Goal: Transaction & Acquisition: Purchase product/service

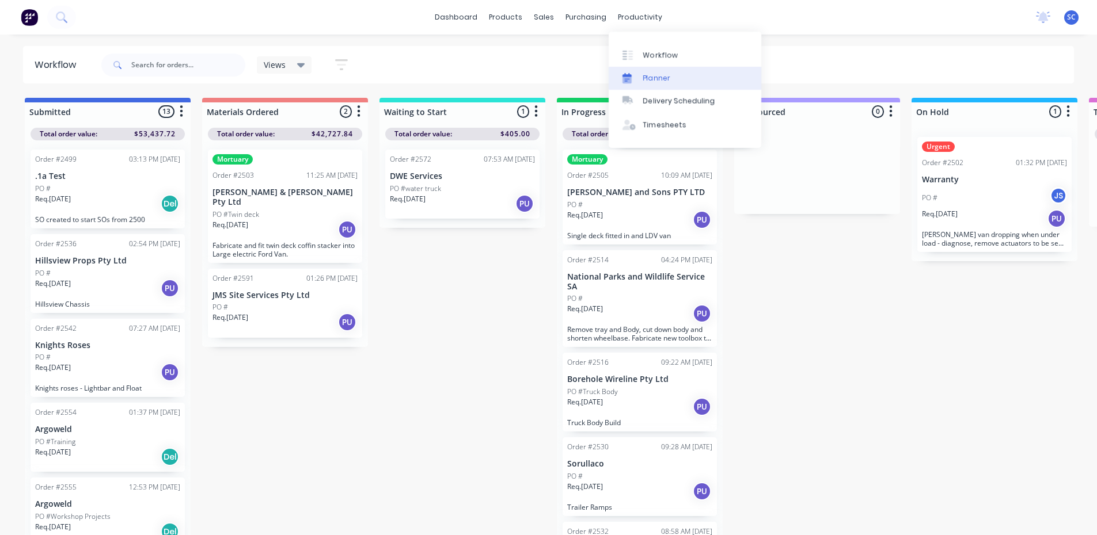
click at [661, 81] on div "Planner" at bounding box center [656, 78] width 27 height 10
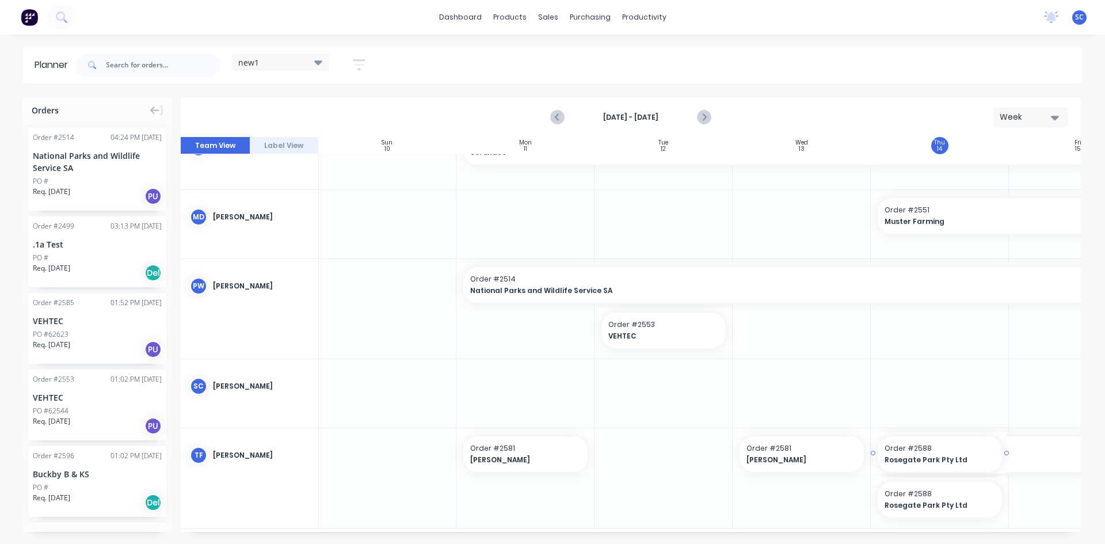
scroll to position [474, 1]
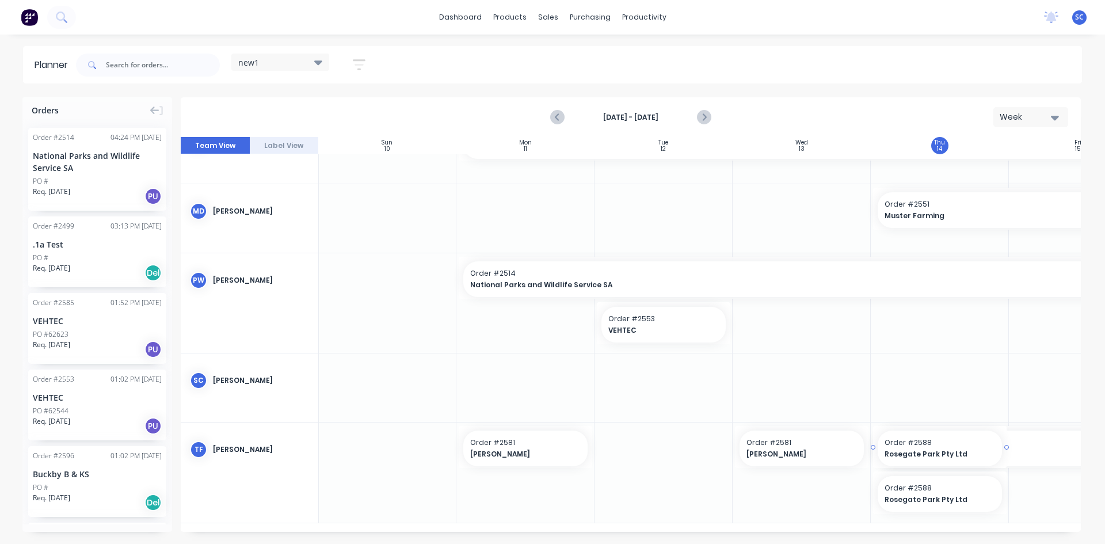
drag, startPoint x: 926, startPoint y: 309, endPoint x: 911, endPoint y: 446, distance: 138.4
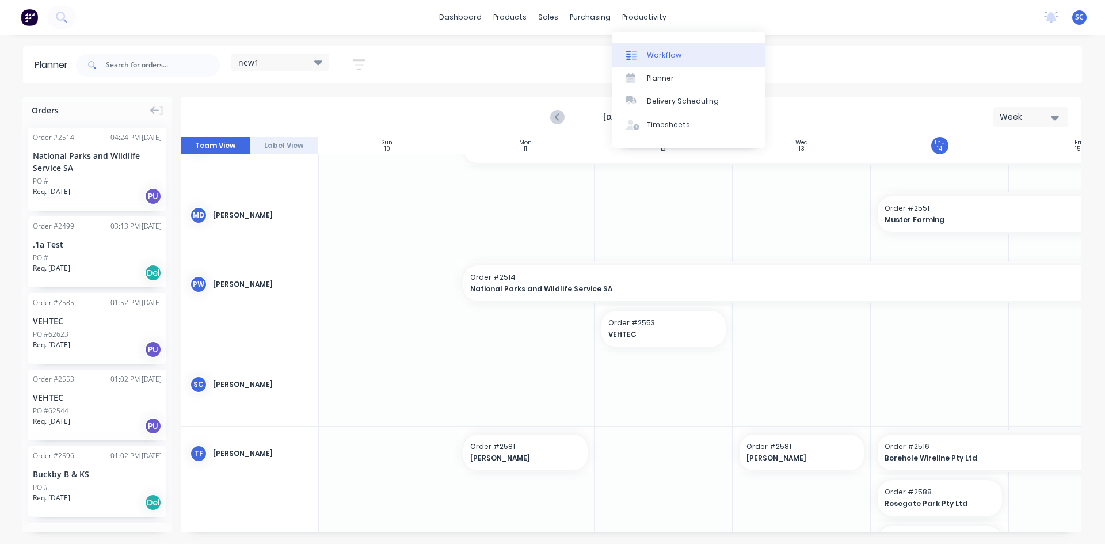
click at [665, 55] on div "Workflow" at bounding box center [664, 55] width 35 height 10
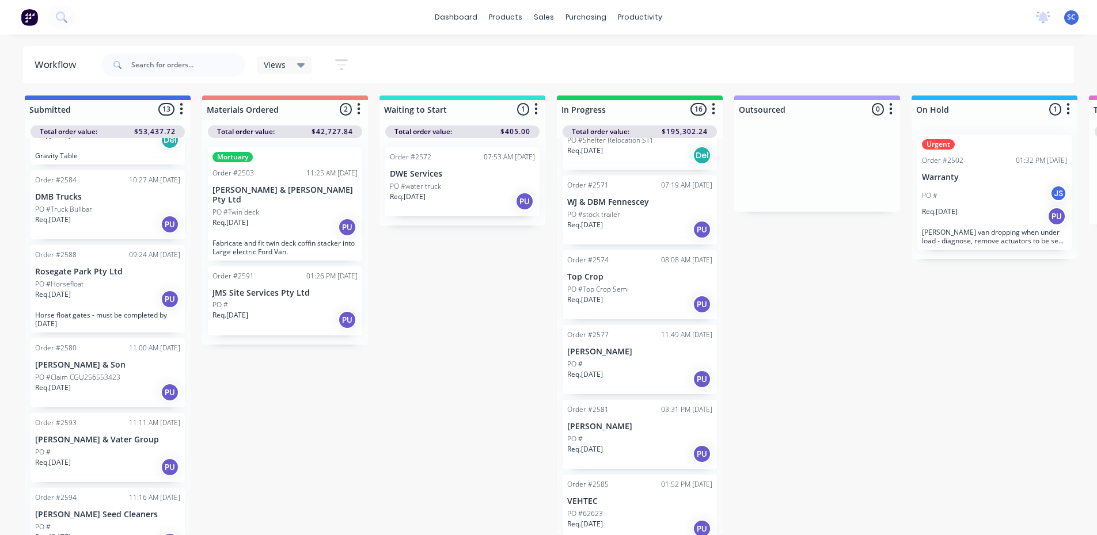
scroll to position [576, 0]
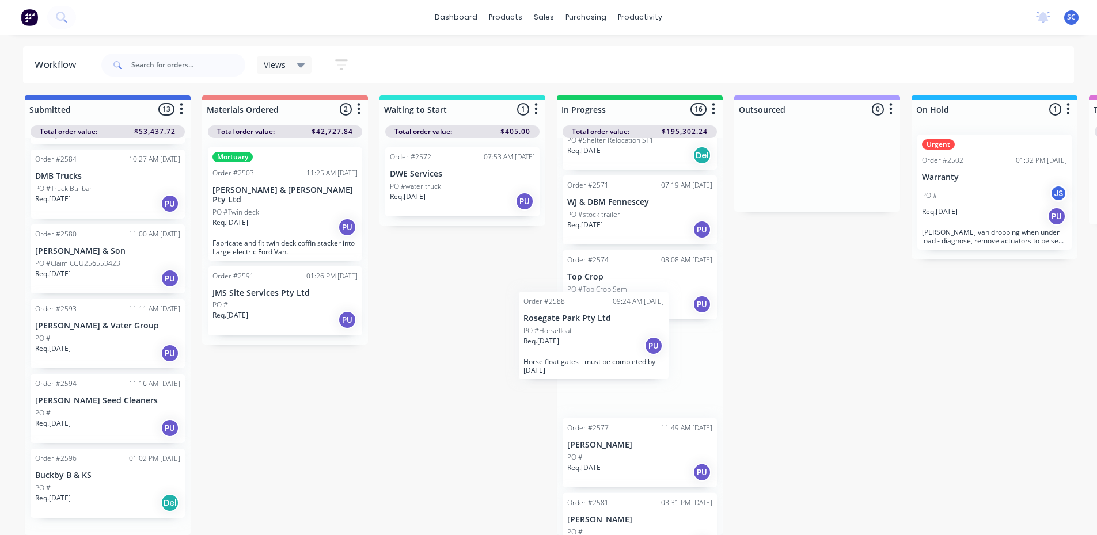
drag, startPoint x: 59, startPoint y: 264, endPoint x: 561, endPoint y: 338, distance: 507.3
click at [561, 338] on div "Submitted 13 Sort By Created date Required date Order number Customer name Most…" at bounding box center [951, 316] width 1920 height 440
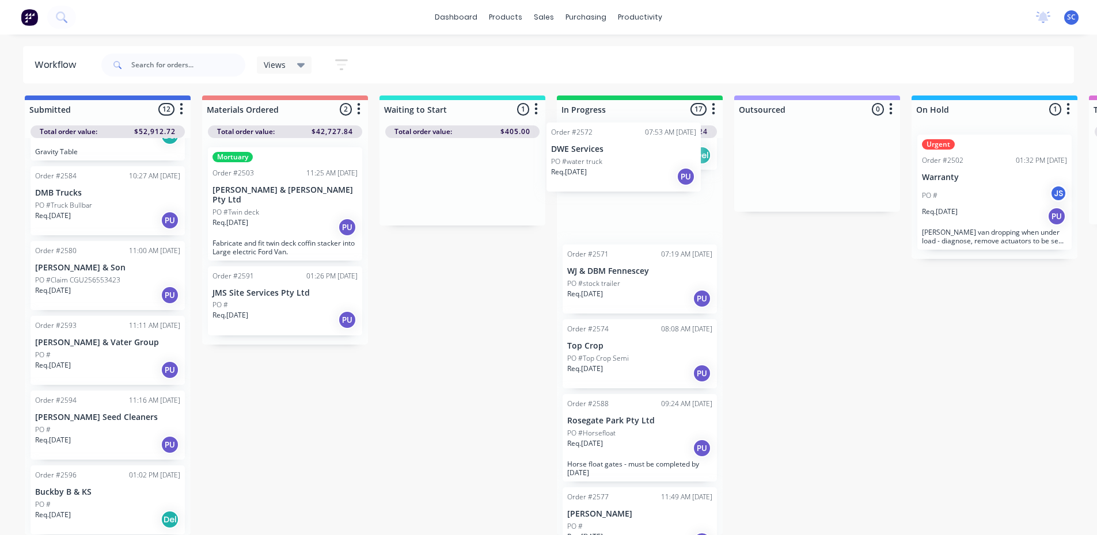
scroll to position [897, 0]
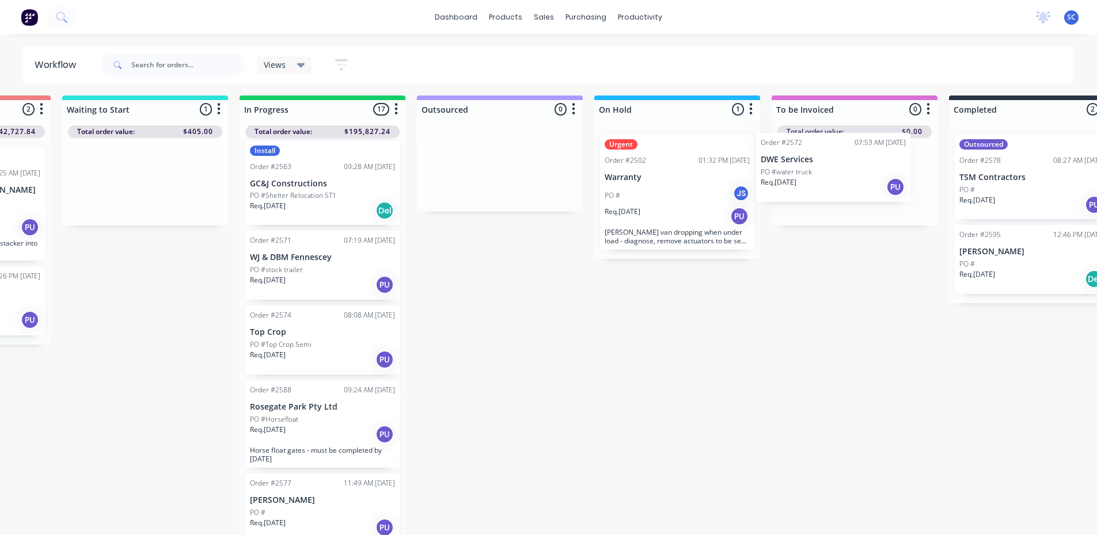
drag, startPoint x: 424, startPoint y: 182, endPoint x: 815, endPoint y: 176, distance: 390.9
click at [815, 176] on div "Submitted 12 Sort By Created date Required date Order number Customer name Most…" at bounding box center [634, 316] width 1920 height 440
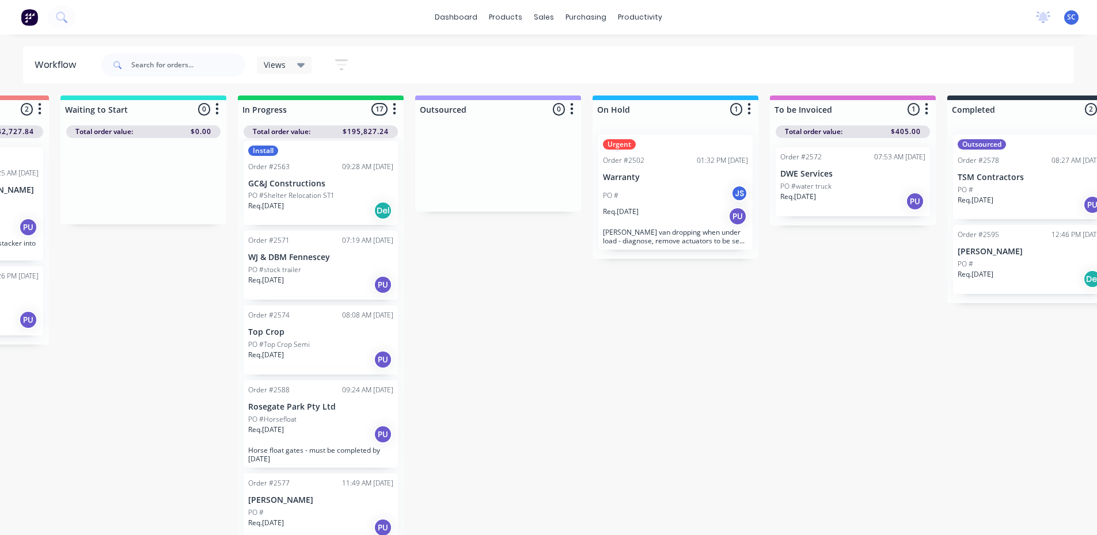
click at [848, 192] on div "Req. [DATE] PU" at bounding box center [852, 202] width 145 height 20
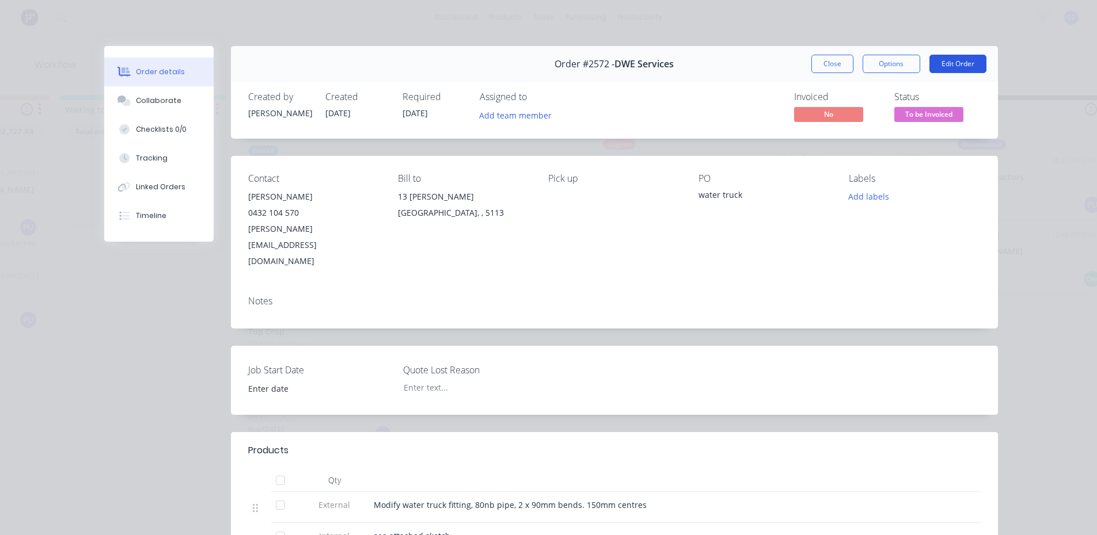
click at [952, 60] on button "Edit Order" at bounding box center [957, 64] width 57 height 18
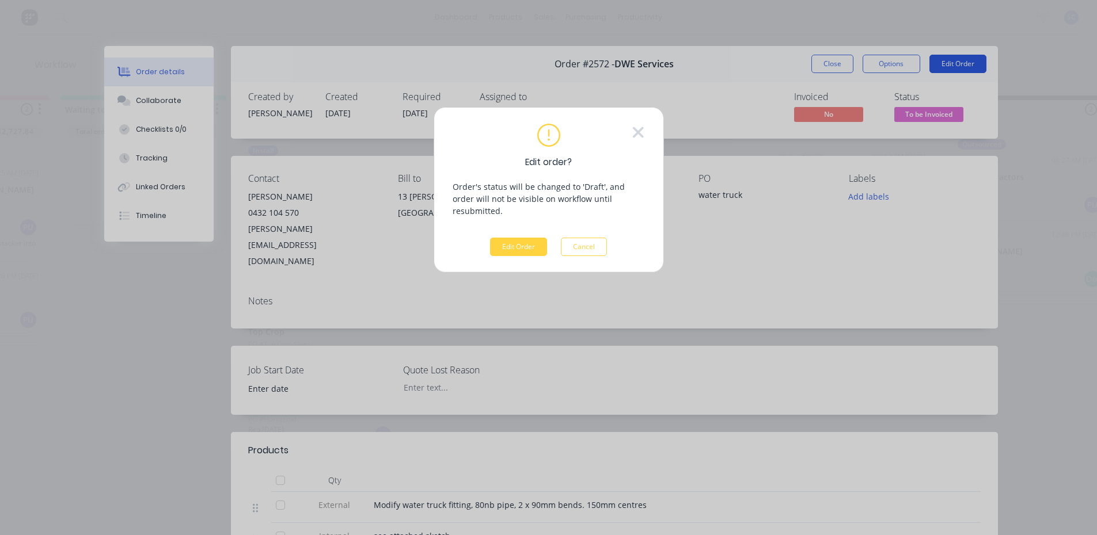
scroll to position [2, 319]
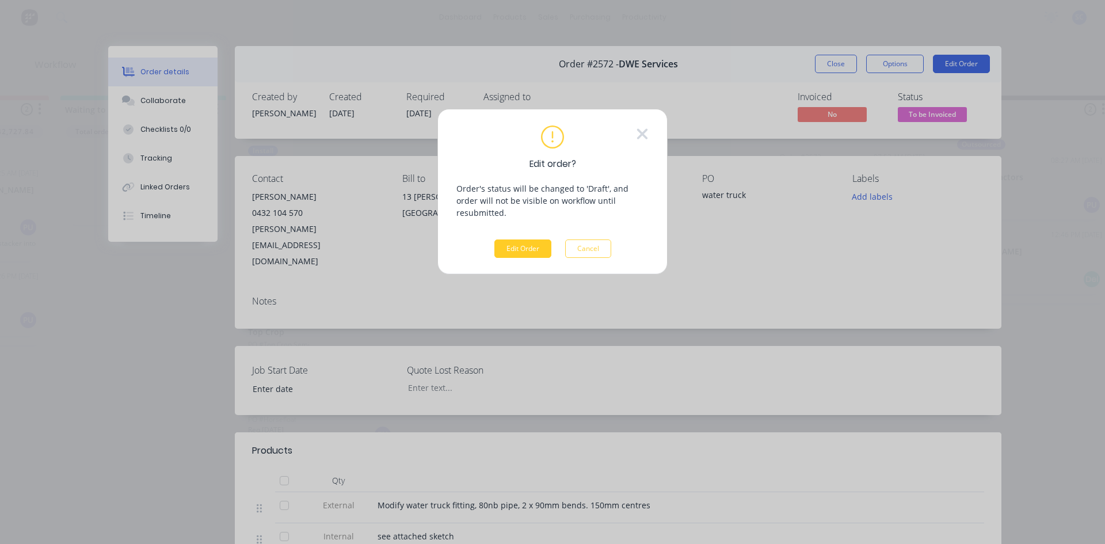
click at [513, 239] on button "Edit Order" at bounding box center [522, 248] width 57 height 18
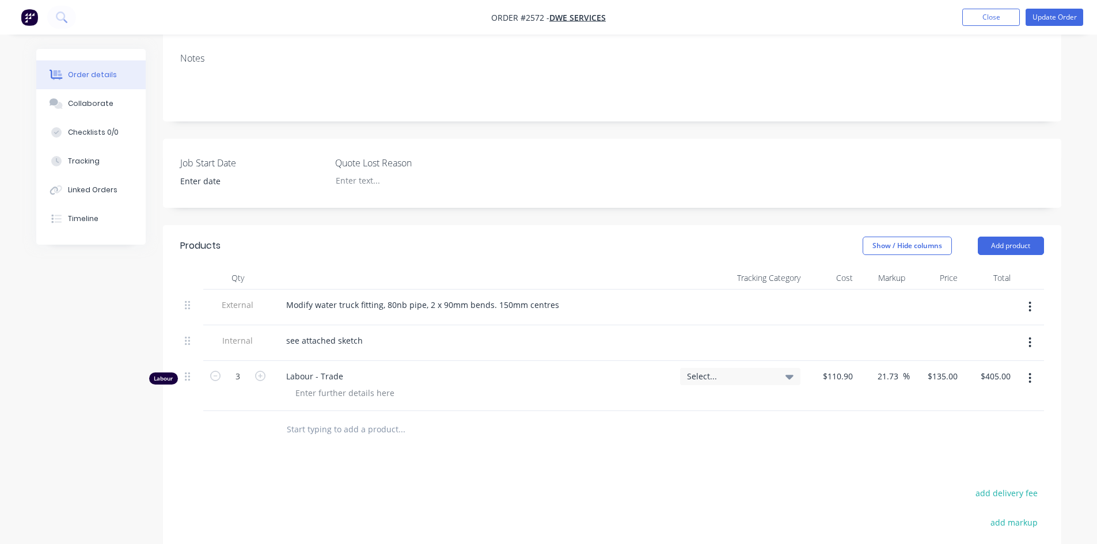
scroll to position [288, 0]
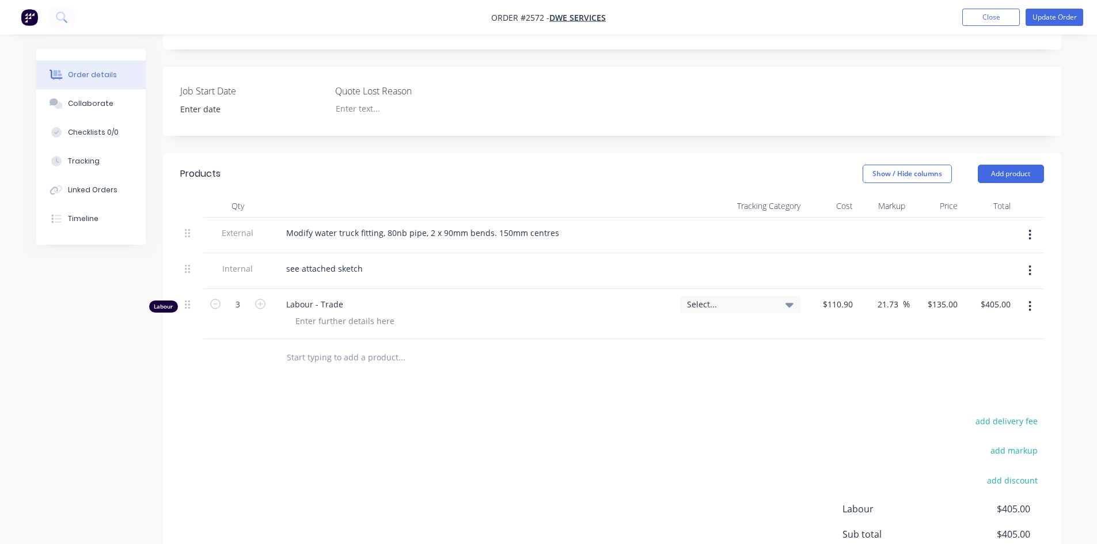
click at [387, 346] on input "text" at bounding box center [401, 357] width 230 height 23
click at [390, 346] on input "text" at bounding box center [401, 357] width 230 height 23
type input "b"
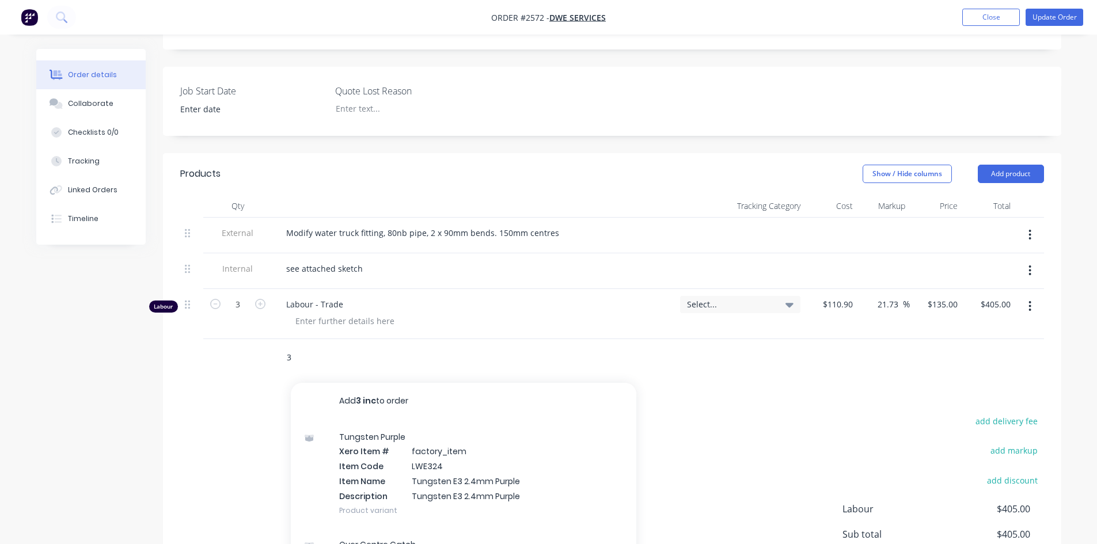
type input "3"
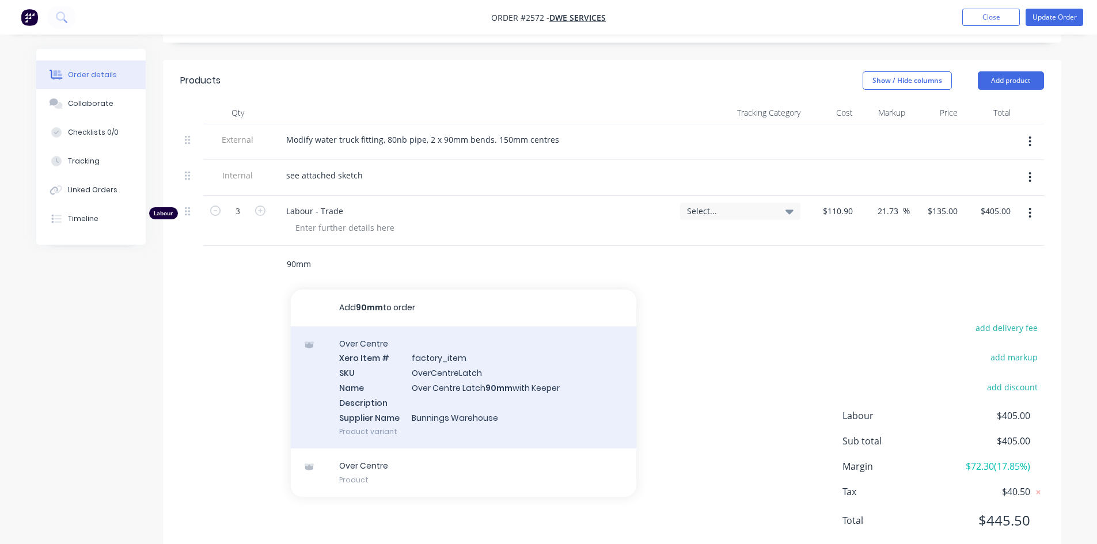
scroll to position [382, 0]
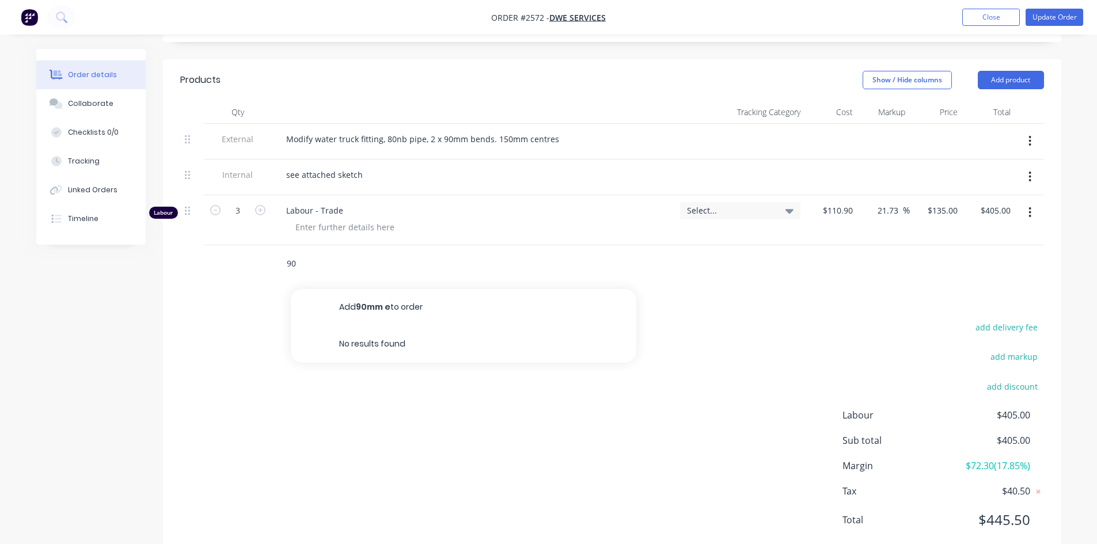
type input "9"
click at [1039, 16] on button "Update Order" at bounding box center [1054, 17] width 58 height 17
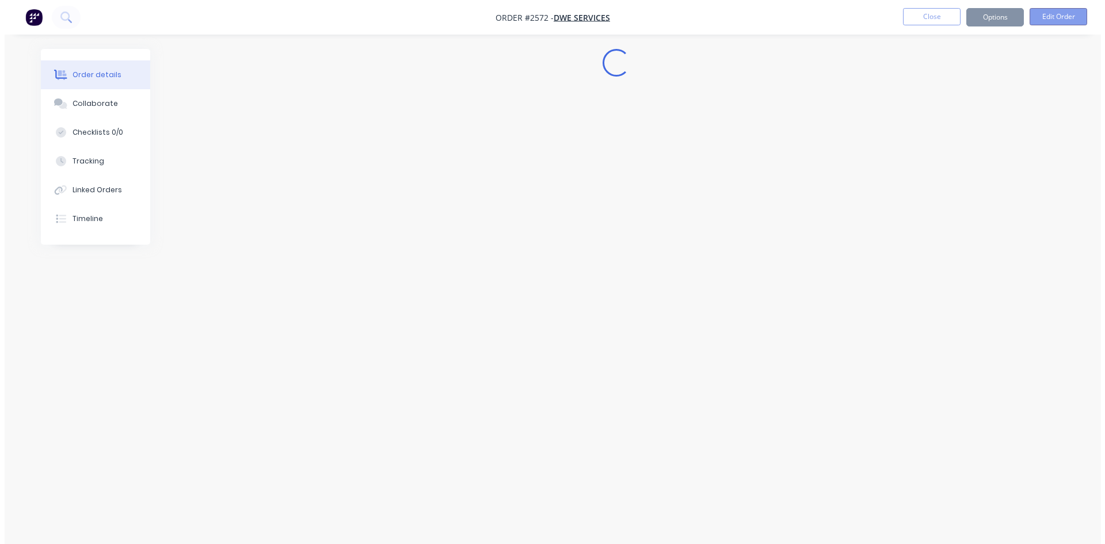
scroll to position [0, 0]
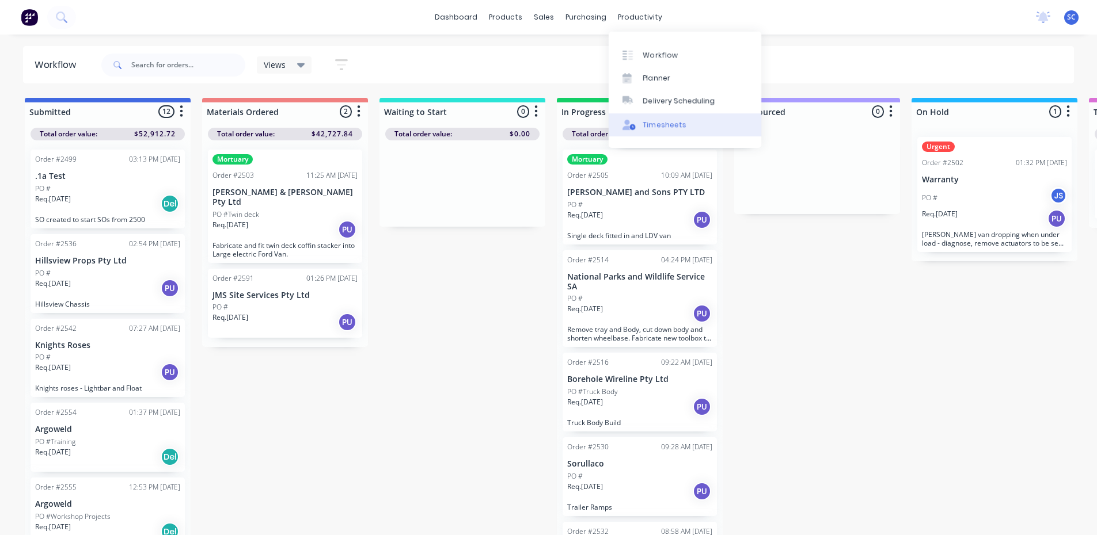
click at [663, 124] on div "Timesheets" at bounding box center [664, 125] width 43 height 10
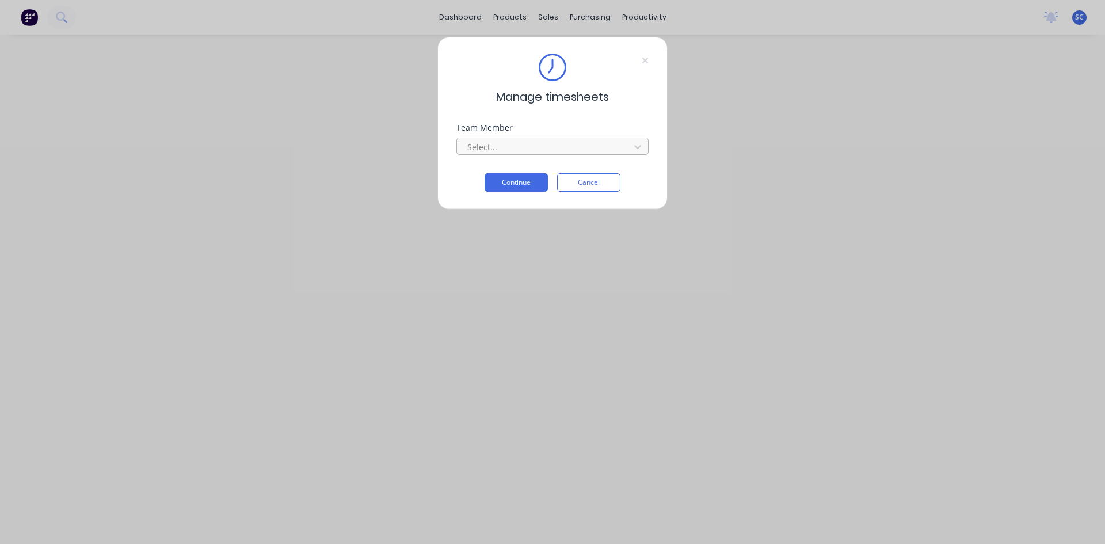
click at [519, 144] on div at bounding box center [545, 147] width 158 height 14
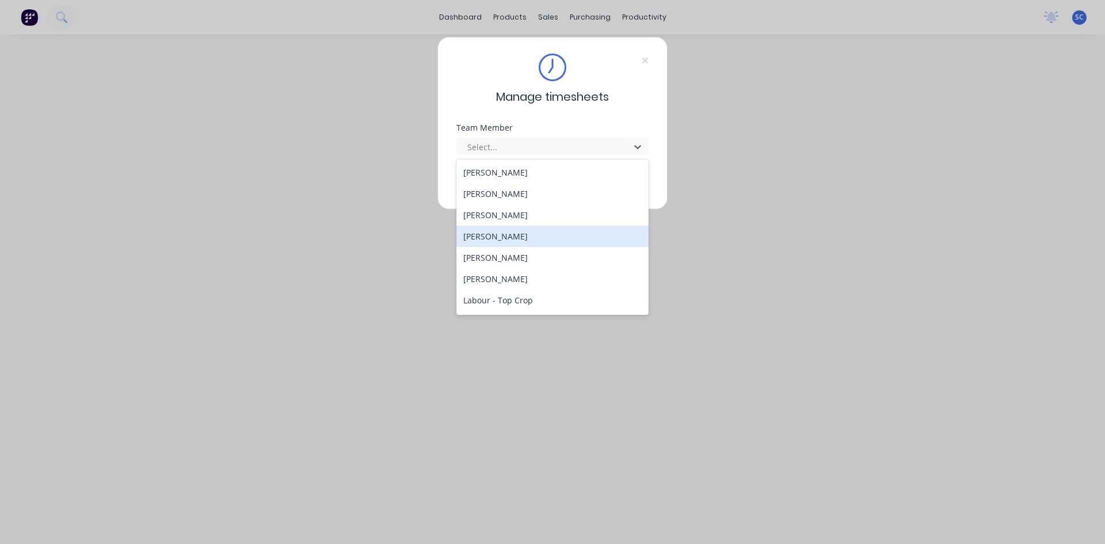
click at [552, 228] on div "[PERSON_NAME]" at bounding box center [552, 236] width 192 height 21
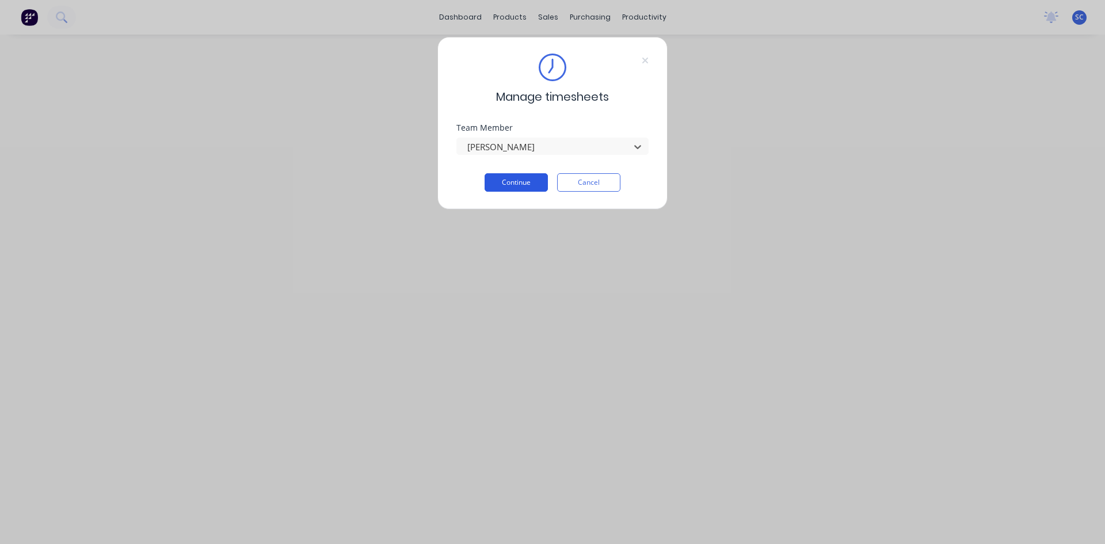
click at [534, 178] on button "Continue" at bounding box center [516, 182] width 63 height 18
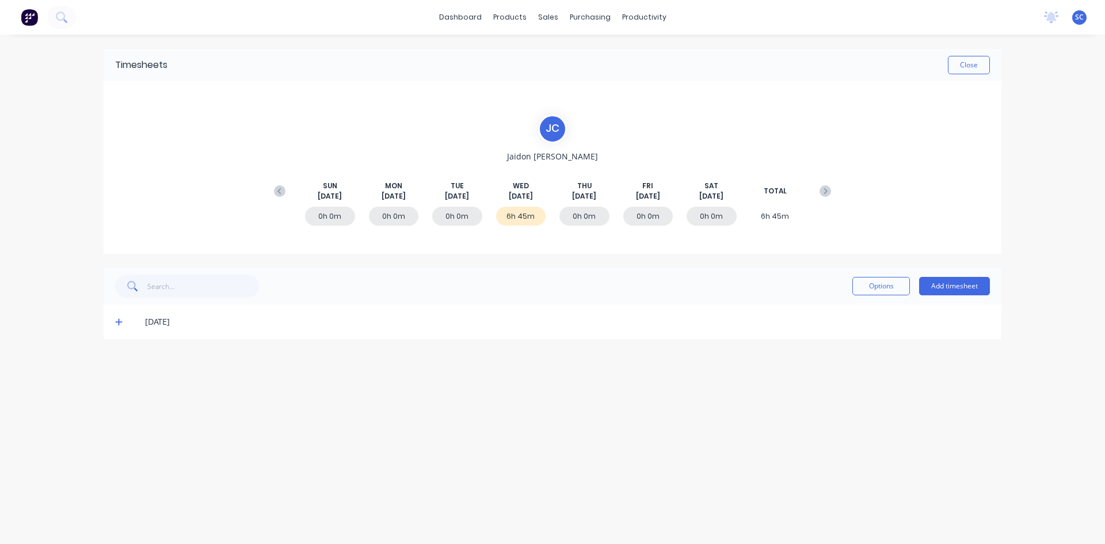
click at [119, 322] on icon at bounding box center [118, 322] width 7 height 7
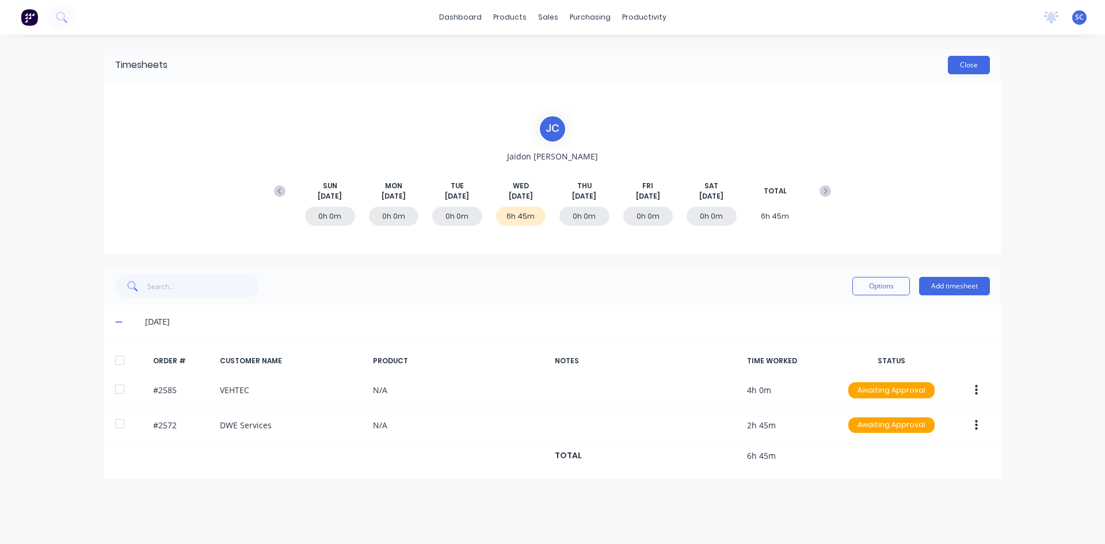
click at [958, 65] on button "Close" at bounding box center [969, 65] width 42 height 18
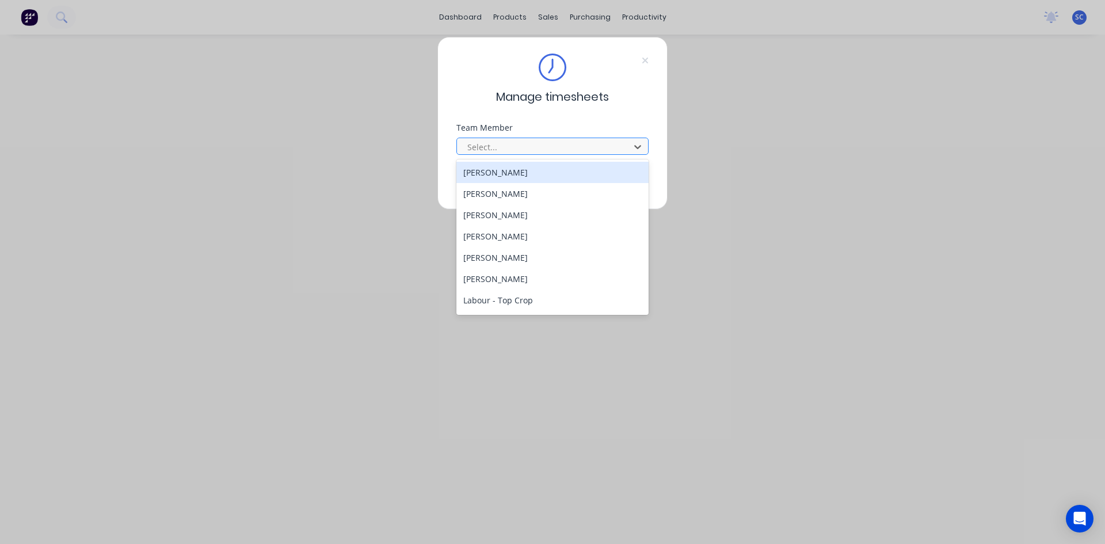
click at [508, 142] on div at bounding box center [545, 147] width 158 height 14
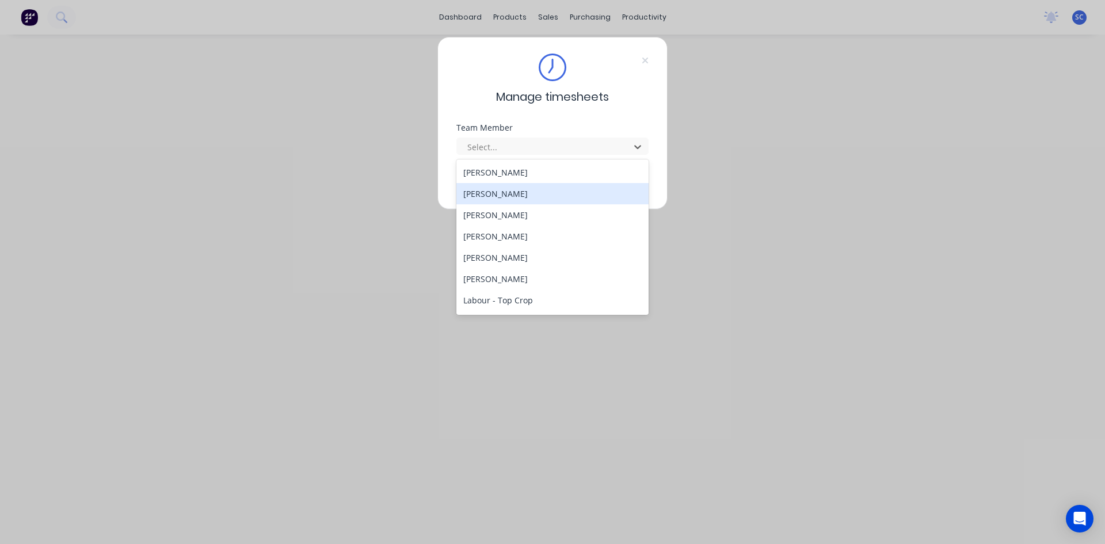
click at [526, 191] on div "[PERSON_NAME]" at bounding box center [552, 193] width 192 height 21
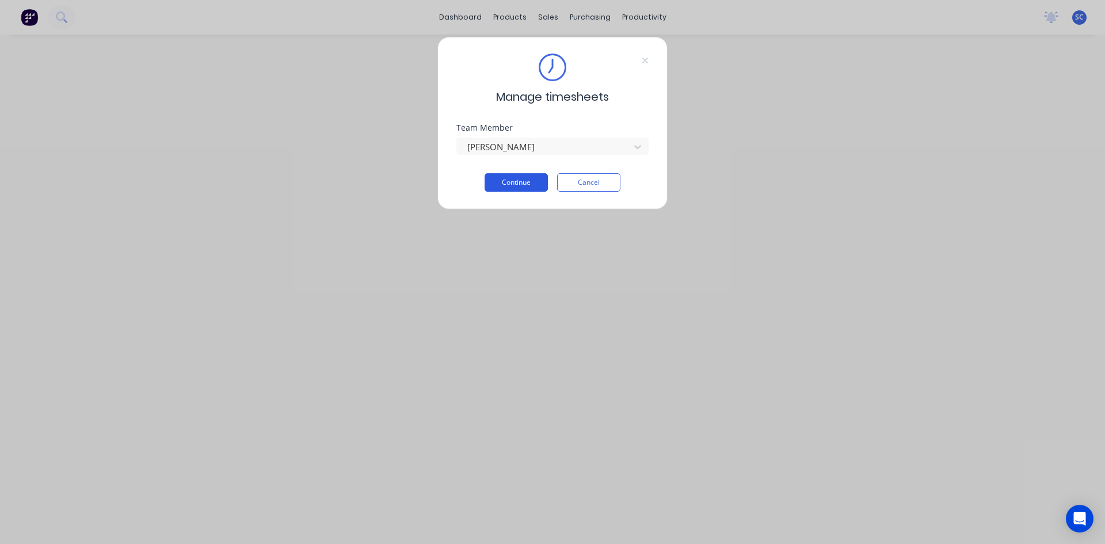
click at [536, 177] on button "Continue" at bounding box center [516, 182] width 63 height 18
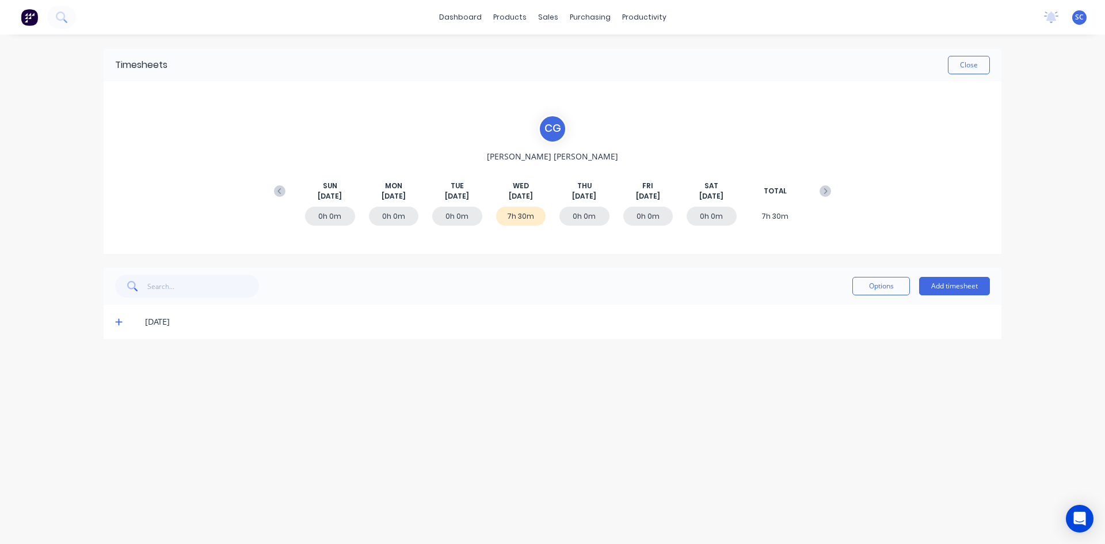
click at [118, 322] on icon at bounding box center [118, 322] width 7 height 7
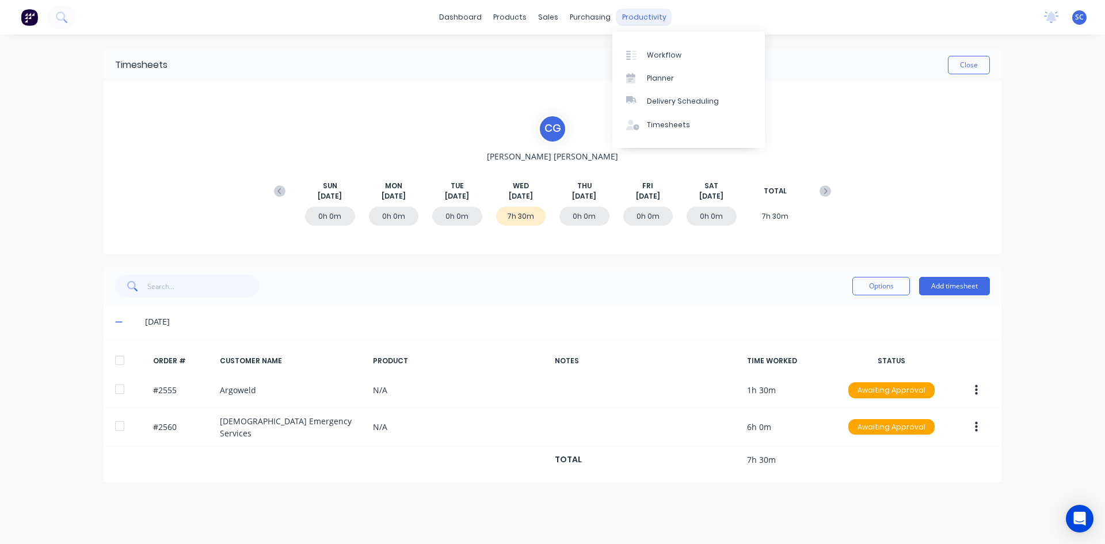
click at [639, 20] on div "productivity" at bounding box center [644, 17] width 56 height 17
click at [671, 121] on div "Timesheets" at bounding box center [668, 125] width 43 height 10
click at [965, 67] on button "Close" at bounding box center [969, 65] width 42 height 18
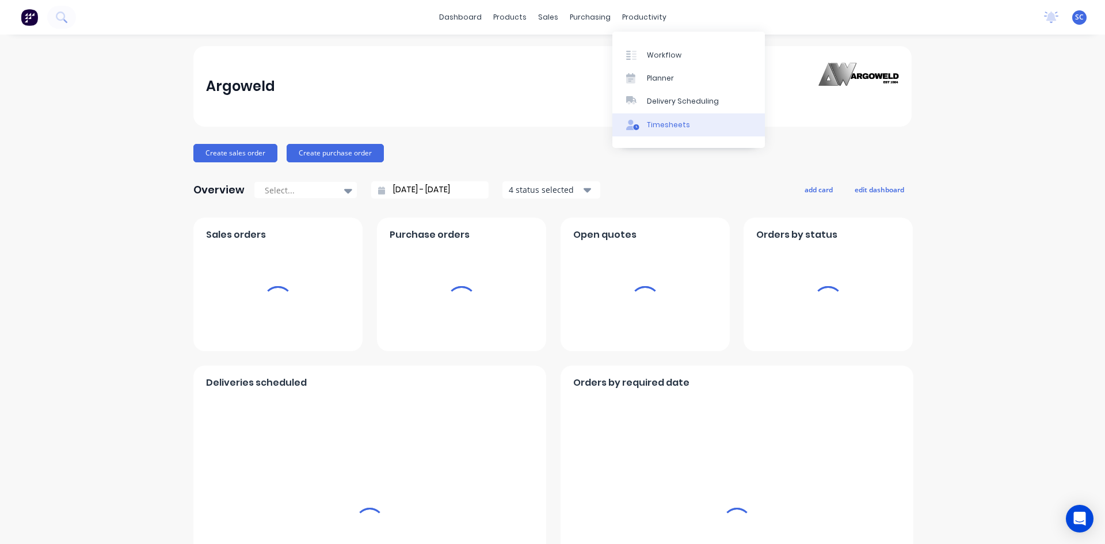
click at [648, 124] on div "Timesheets" at bounding box center [668, 125] width 43 height 10
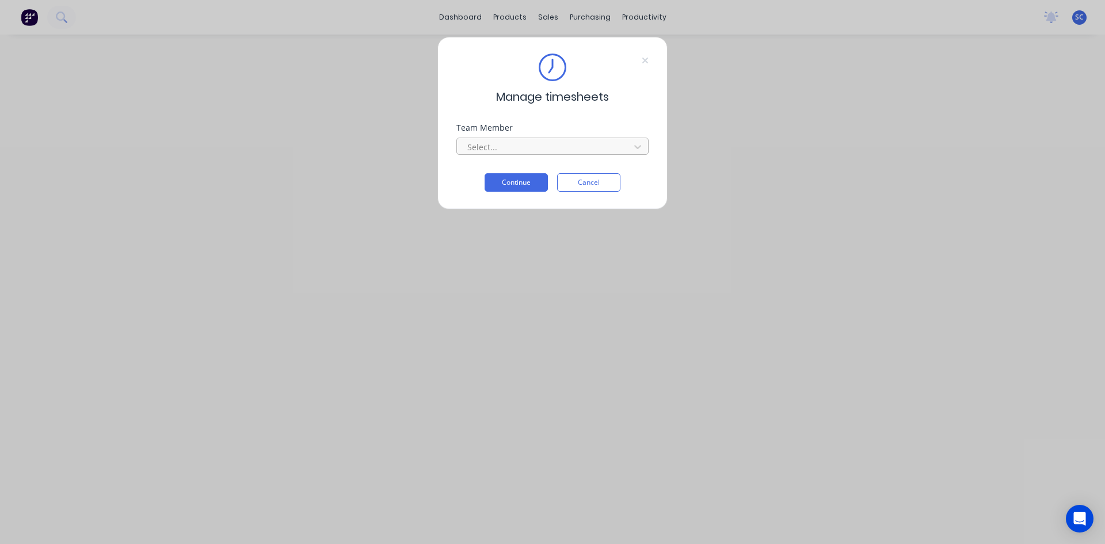
click at [559, 150] on div at bounding box center [545, 147] width 158 height 14
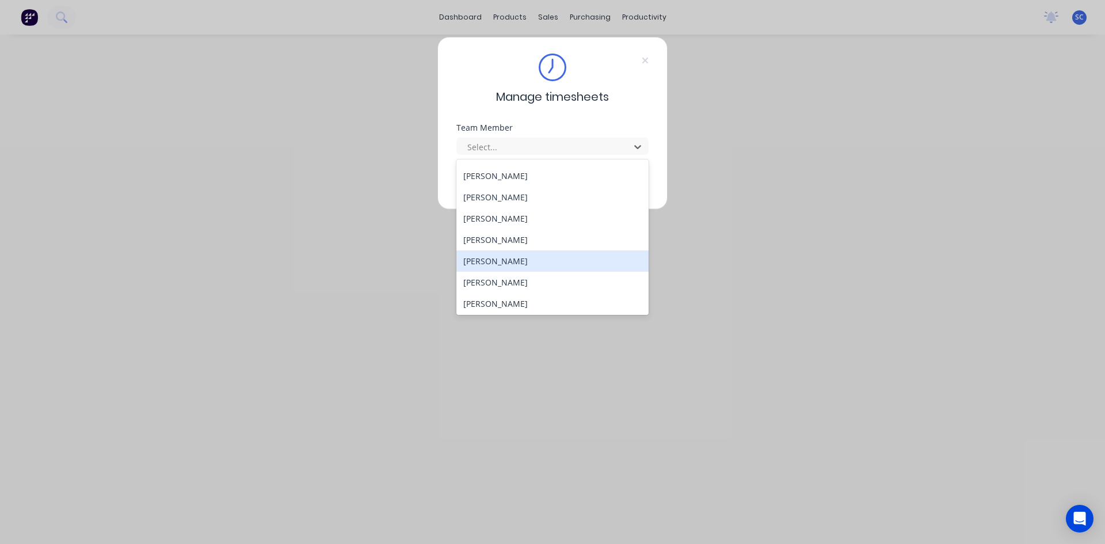
scroll to position [318, 0]
click at [527, 240] on div "[PERSON_NAME]" at bounding box center [552, 237] width 192 height 21
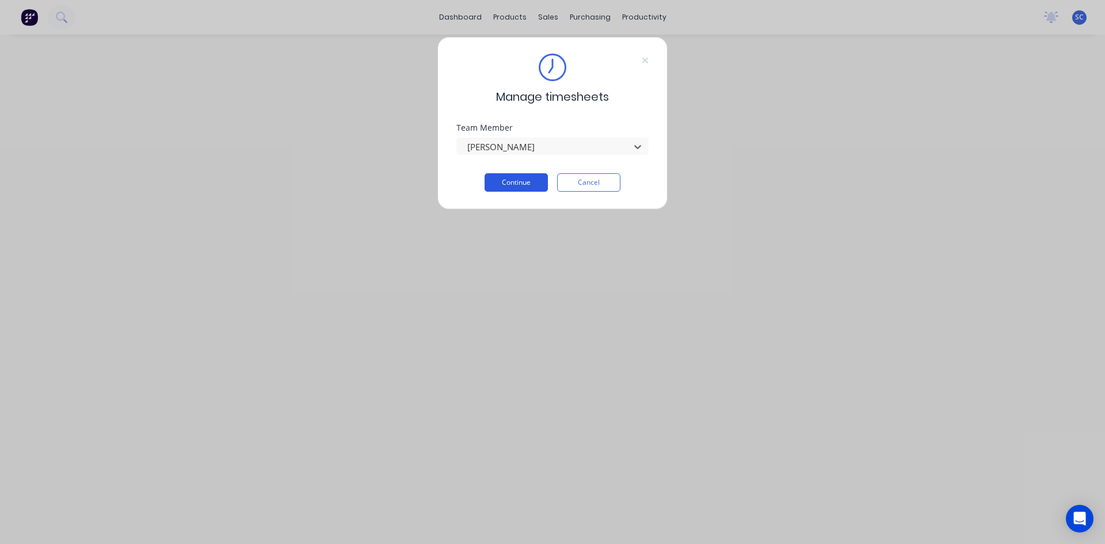
click at [530, 182] on button "Continue" at bounding box center [516, 182] width 63 height 18
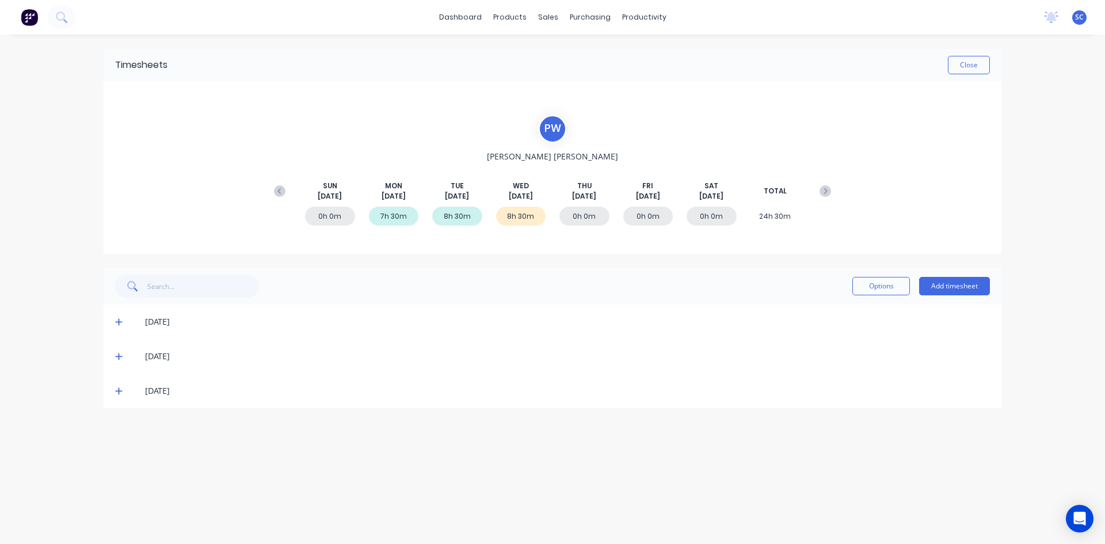
click at [118, 391] on icon at bounding box center [118, 391] width 7 height 7
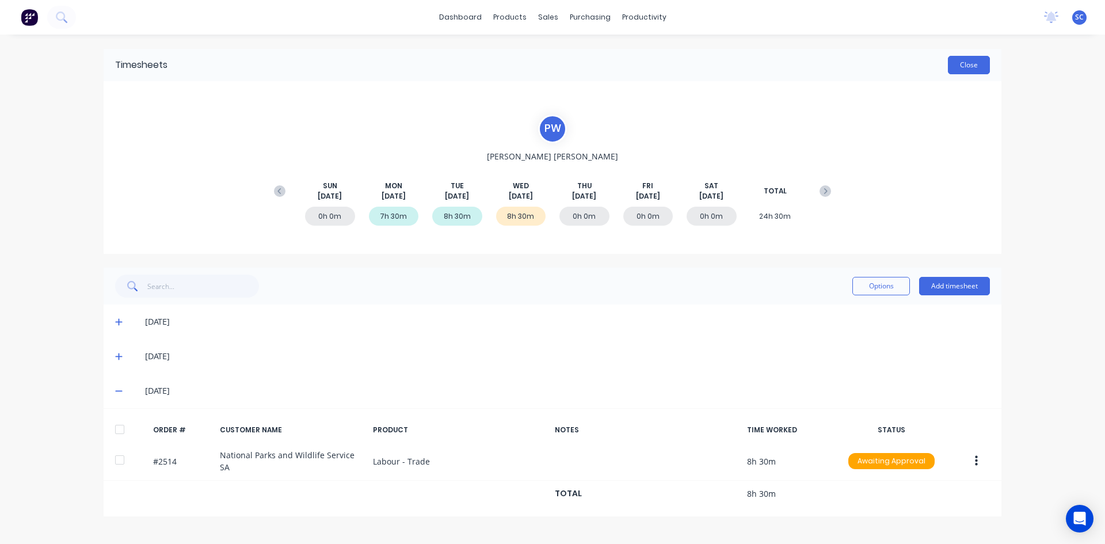
click at [970, 59] on button "Close" at bounding box center [969, 65] width 42 height 18
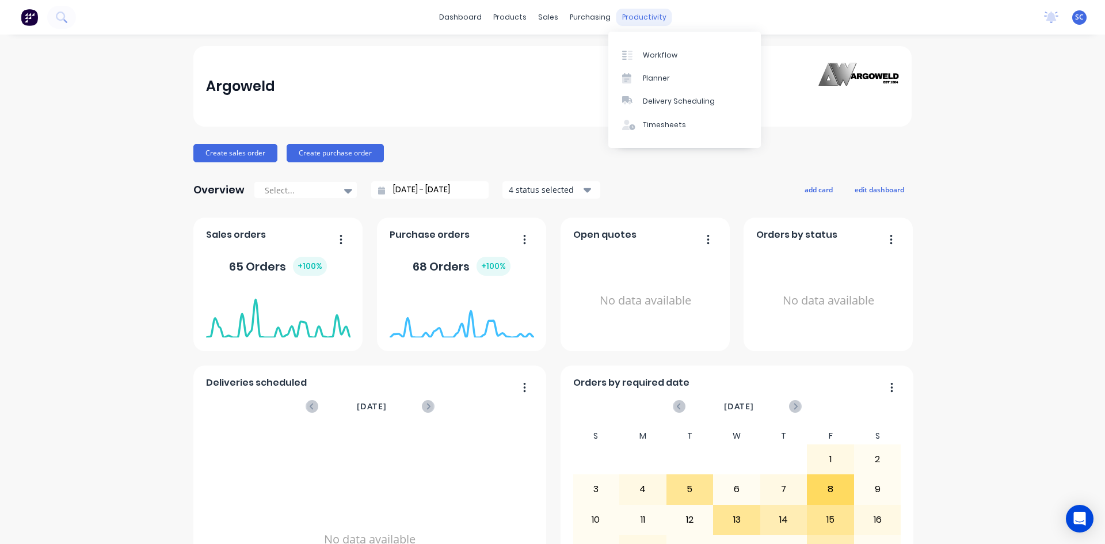
click at [646, 14] on div "productivity" at bounding box center [644, 17] width 56 height 17
click at [663, 125] on div "Timesheets" at bounding box center [664, 125] width 43 height 10
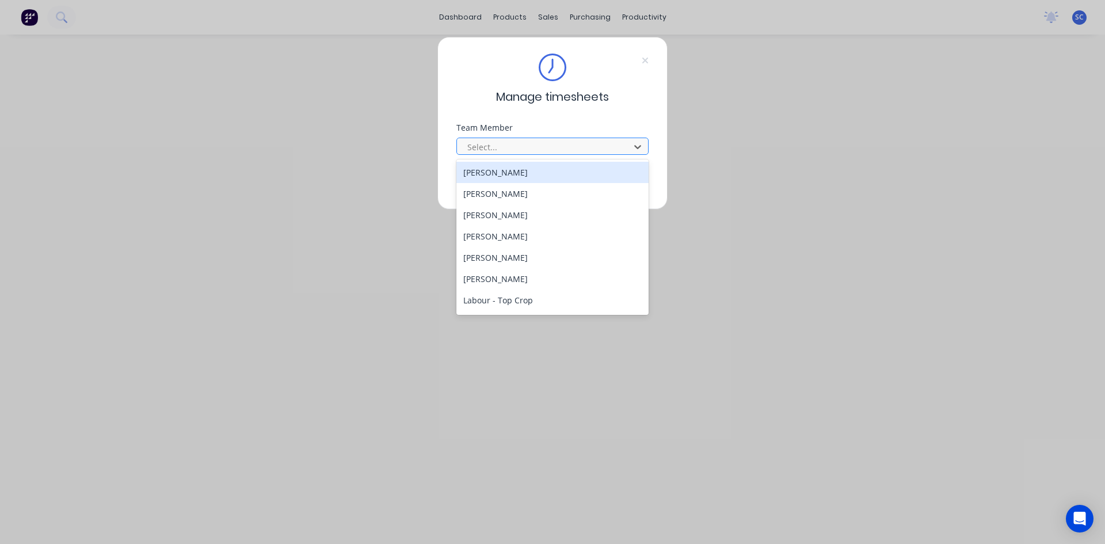
click at [500, 148] on div at bounding box center [545, 147] width 158 height 14
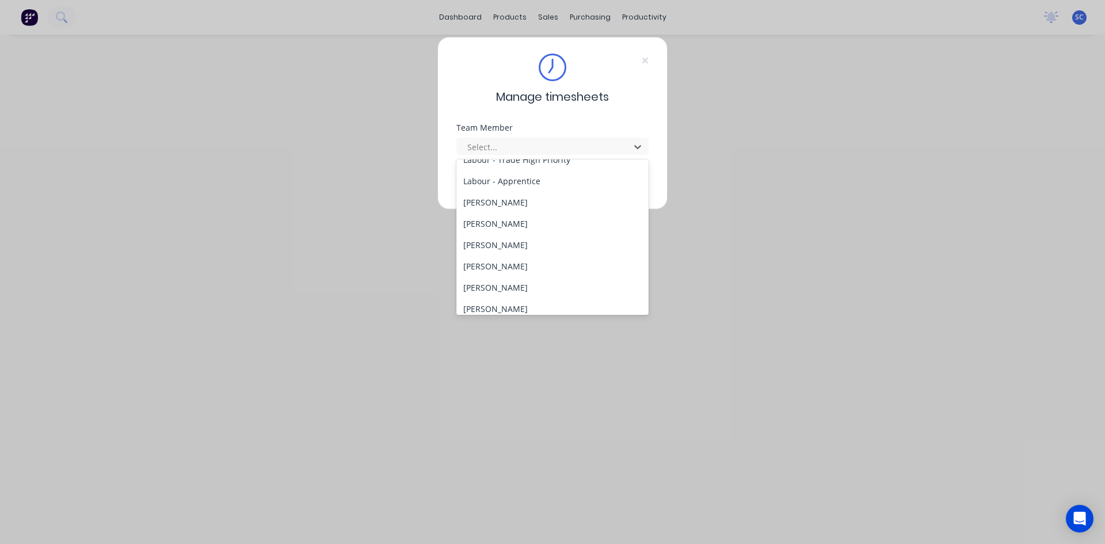
scroll to position [230, 0]
click at [519, 239] on div "[PERSON_NAME]" at bounding box center [552, 240] width 192 height 21
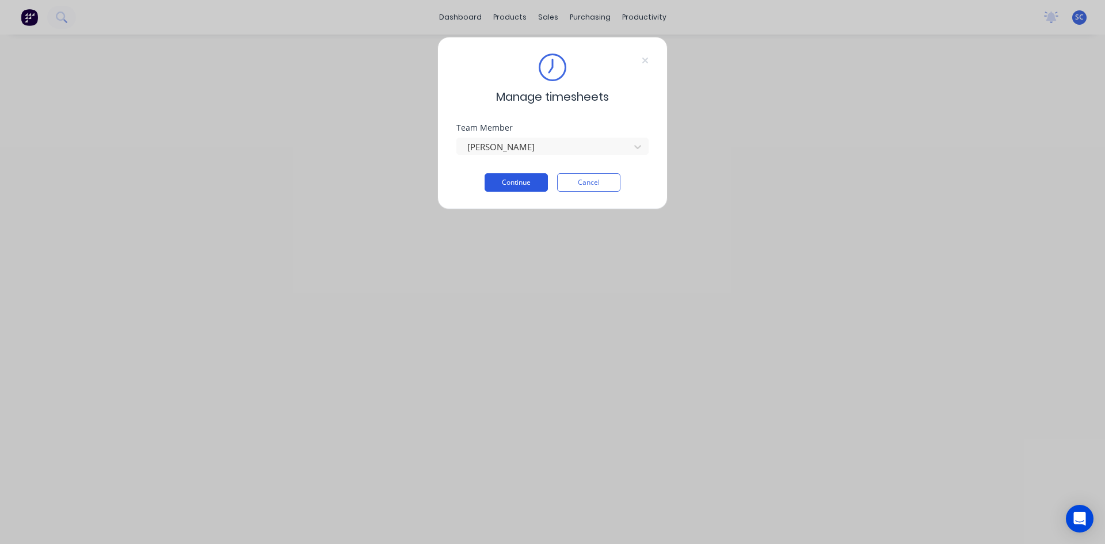
click at [512, 177] on button "Continue" at bounding box center [516, 182] width 63 height 18
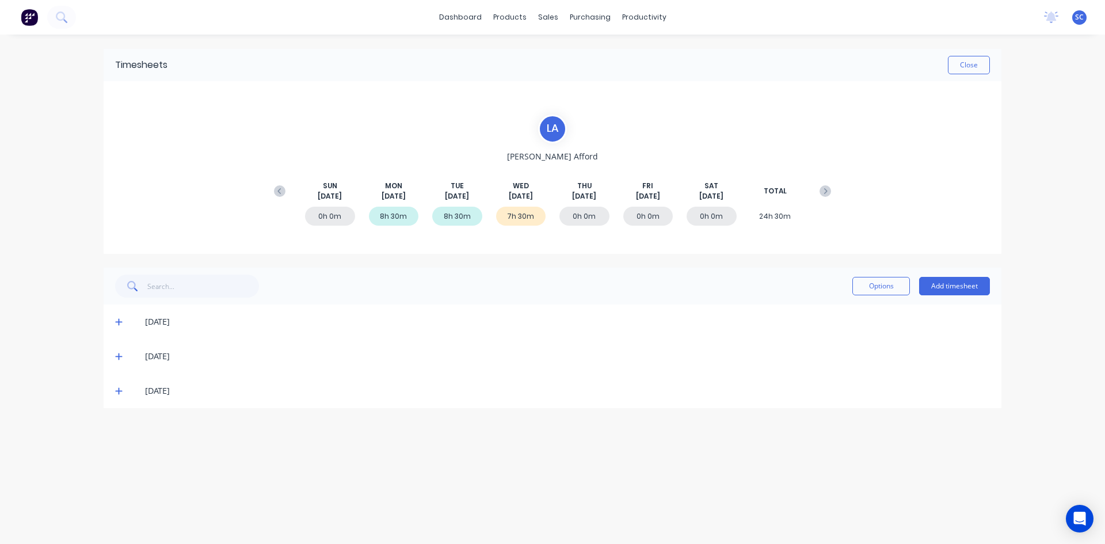
click at [117, 389] on icon at bounding box center [118, 391] width 7 height 8
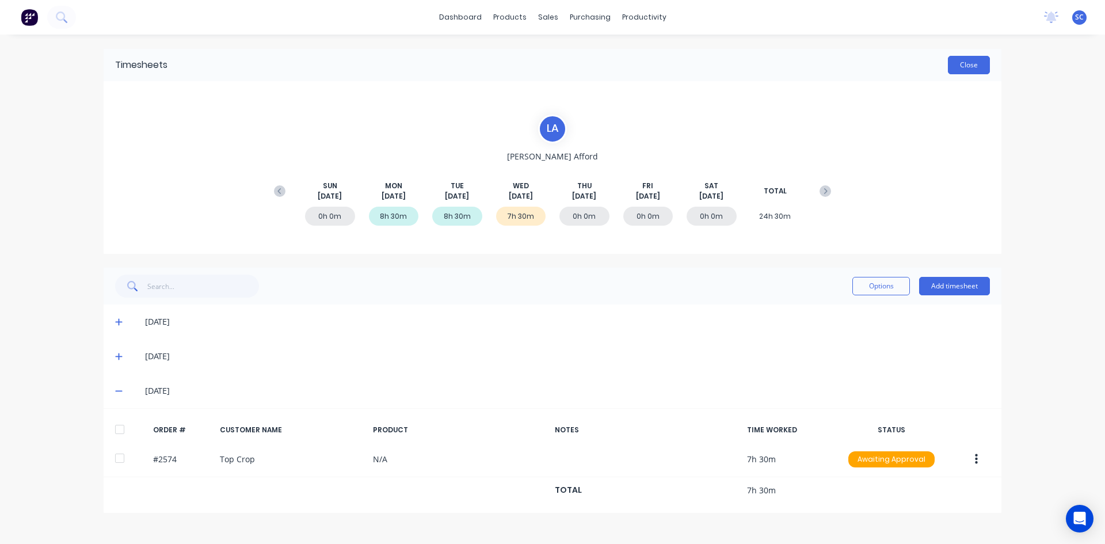
click at [970, 60] on button "Close" at bounding box center [969, 65] width 42 height 18
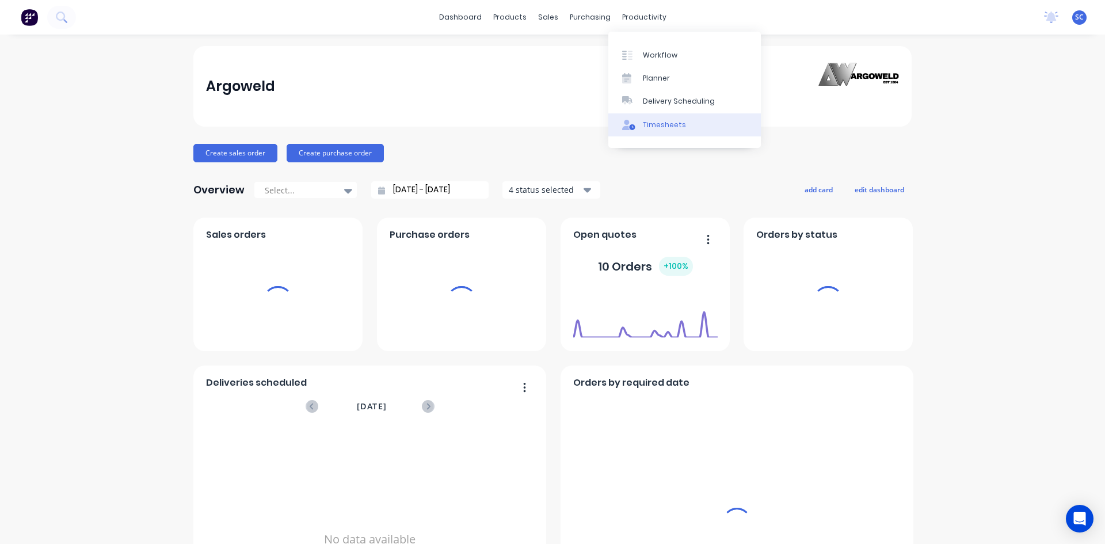
click at [659, 128] on div "Timesheets" at bounding box center [664, 125] width 43 height 10
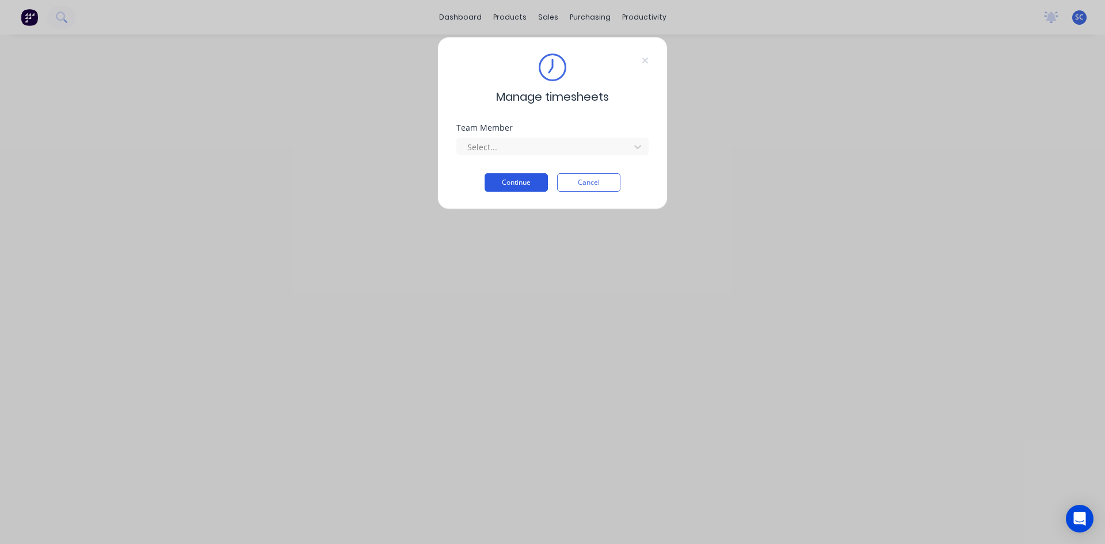
click at [509, 184] on button "Continue" at bounding box center [516, 182] width 63 height 18
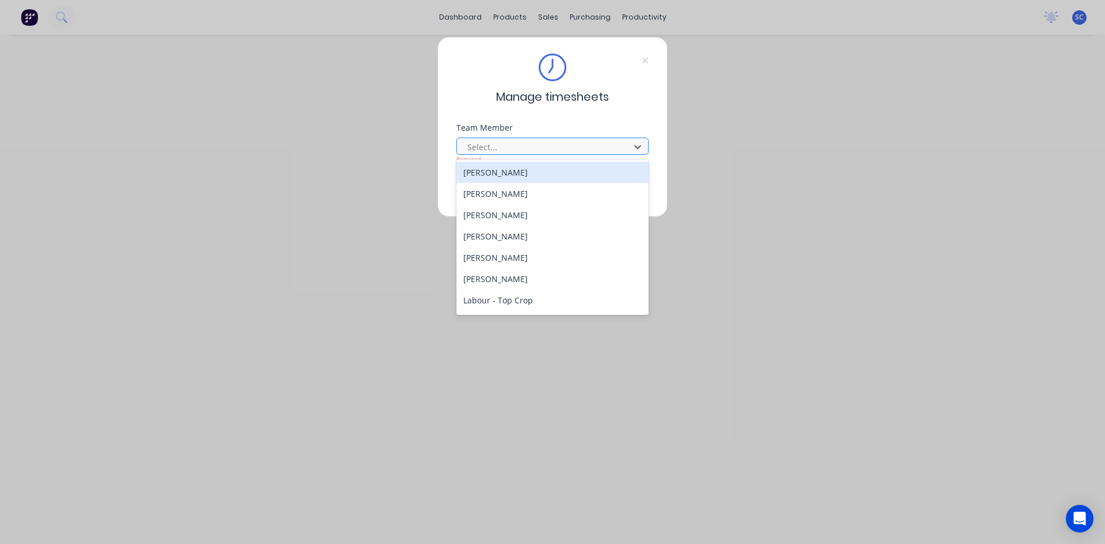
click at [523, 141] on div at bounding box center [545, 147] width 158 height 14
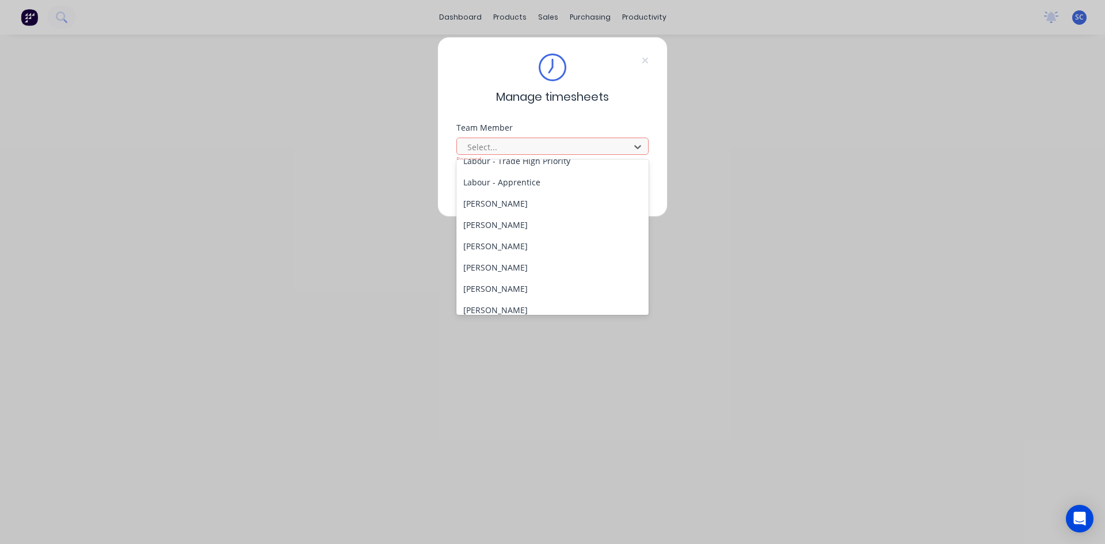
scroll to position [230, 0]
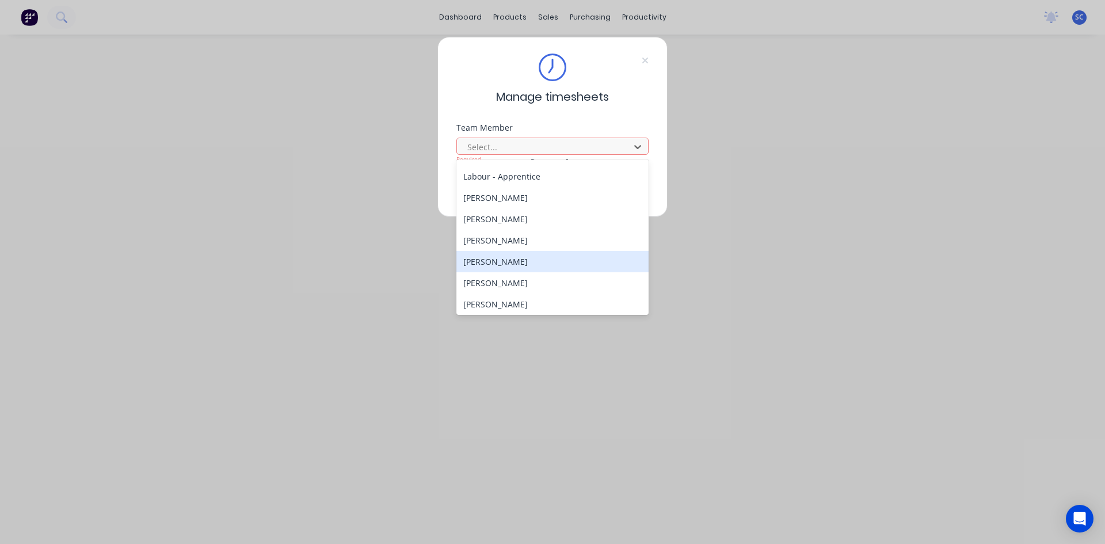
click at [521, 258] on div "[PERSON_NAME]" at bounding box center [552, 261] width 192 height 21
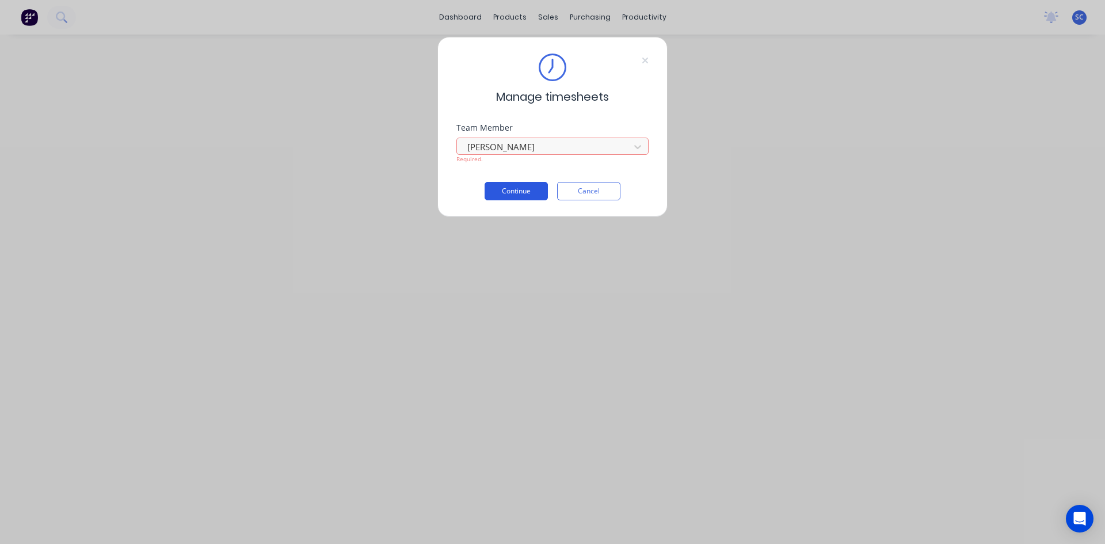
click at [510, 189] on button "Continue" at bounding box center [516, 191] width 63 height 18
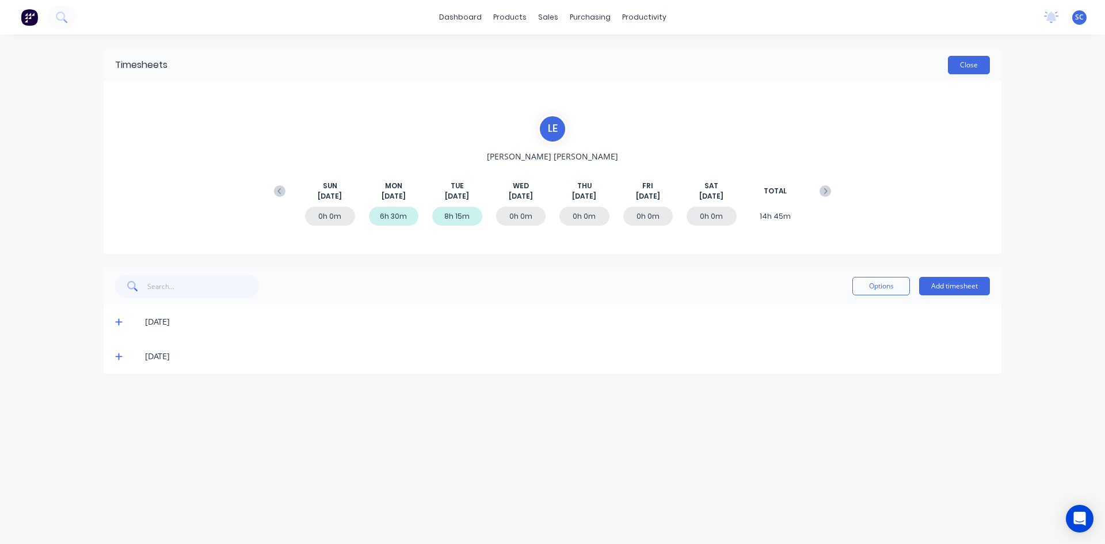
click at [962, 68] on button "Close" at bounding box center [969, 65] width 42 height 18
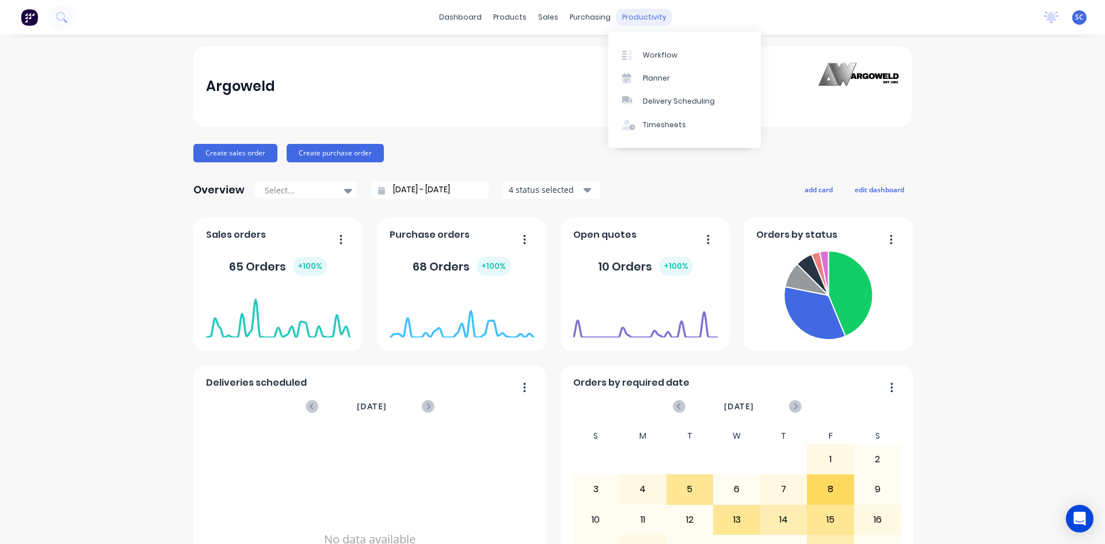
click at [631, 16] on div "productivity" at bounding box center [644, 17] width 56 height 17
click at [661, 122] on div "Timesheets" at bounding box center [664, 125] width 43 height 10
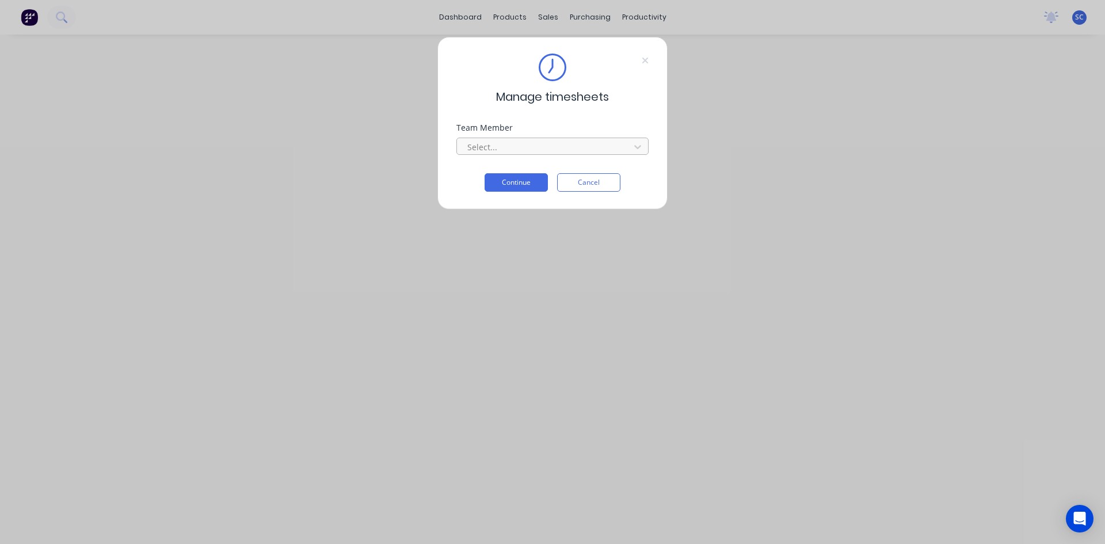
click at [536, 146] on div at bounding box center [545, 147] width 158 height 14
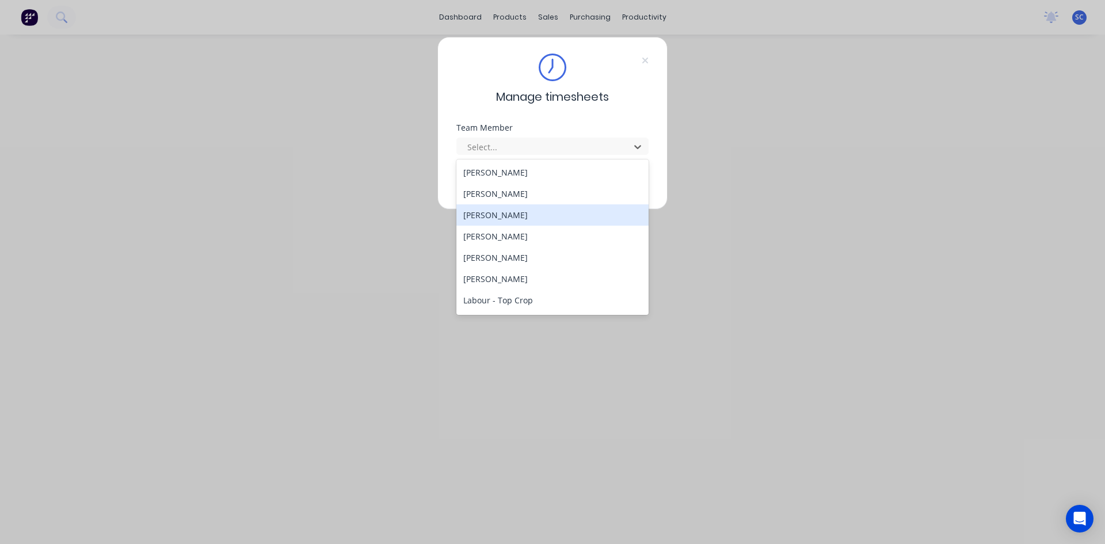
click at [533, 215] on div "[PERSON_NAME]" at bounding box center [552, 214] width 192 height 21
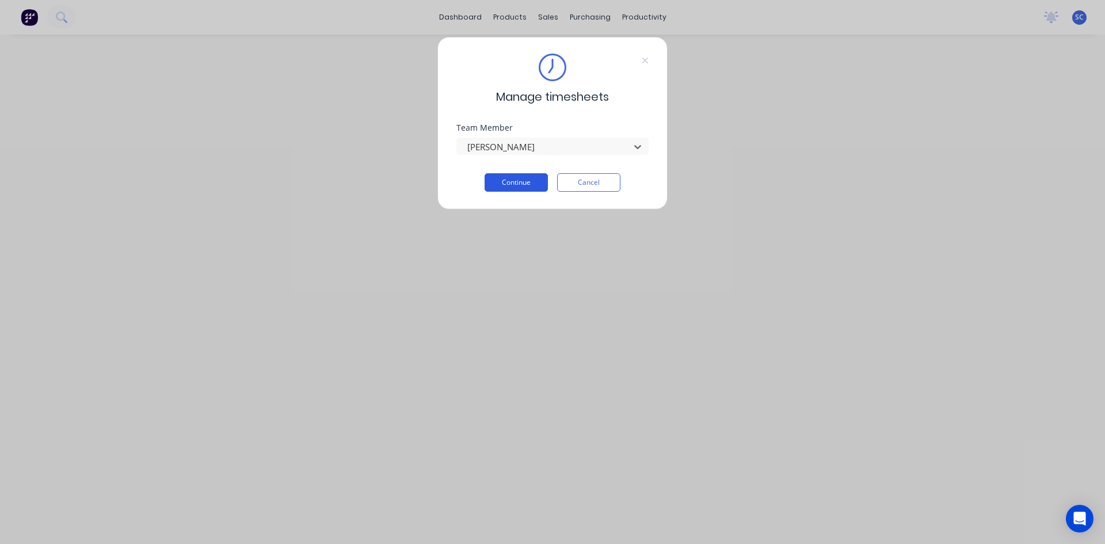
click at [513, 178] on button "Continue" at bounding box center [516, 182] width 63 height 18
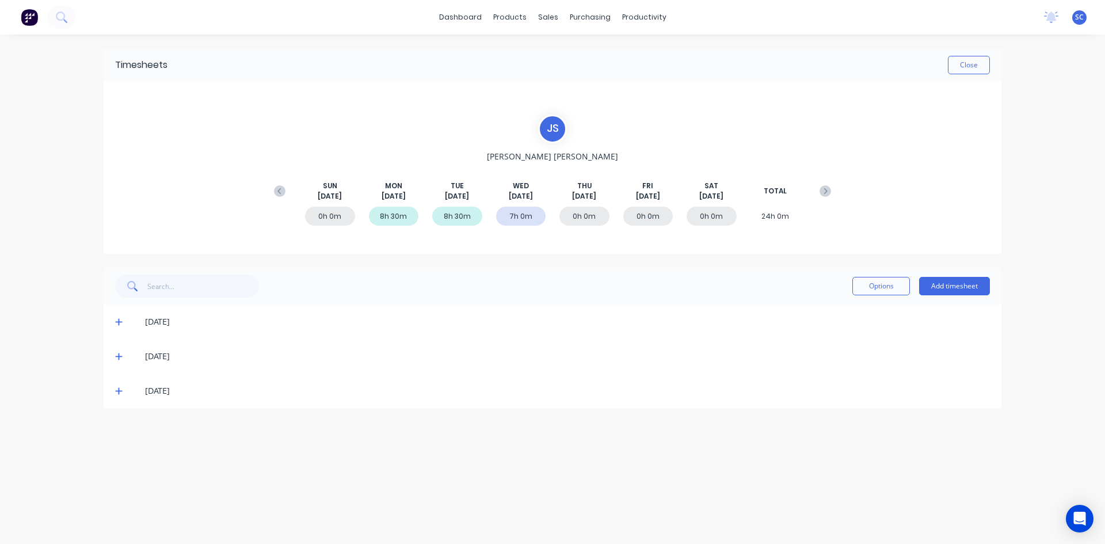
click at [115, 390] on div "[DATE]" at bounding box center [553, 391] width 898 height 35
click at [120, 390] on icon at bounding box center [118, 391] width 7 height 8
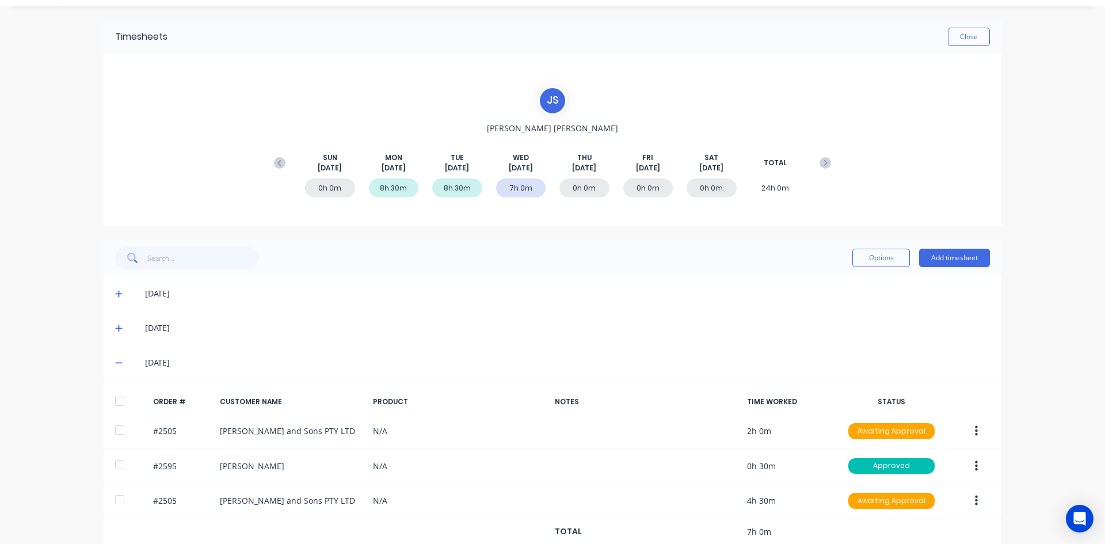
scroll to position [53, 0]
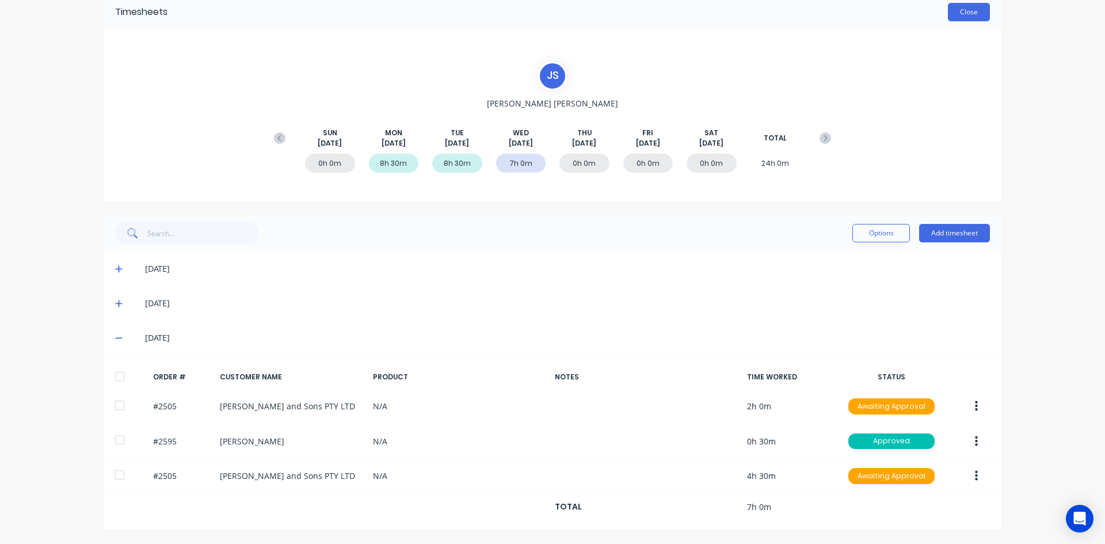
click at [960, 9] on button "Close" at bounding box center [969, 12] width 42 height 18
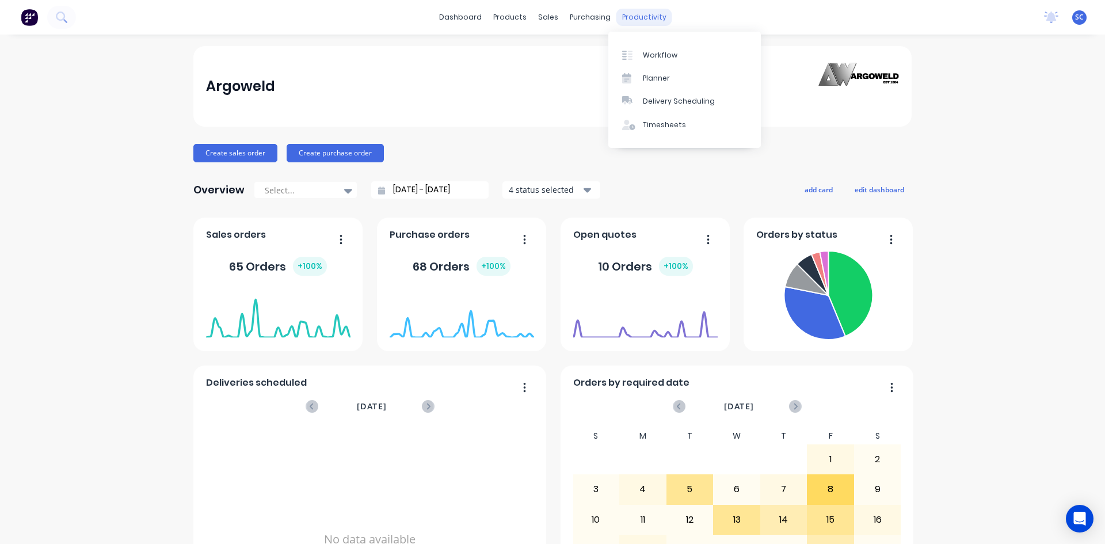
click at [640, 18] on div "productivity" at bounding box center [644, 17] width 56 height 17
click at [668, 125] on div "Timesheets" at bounding box center [664, 125] width 43 height 10
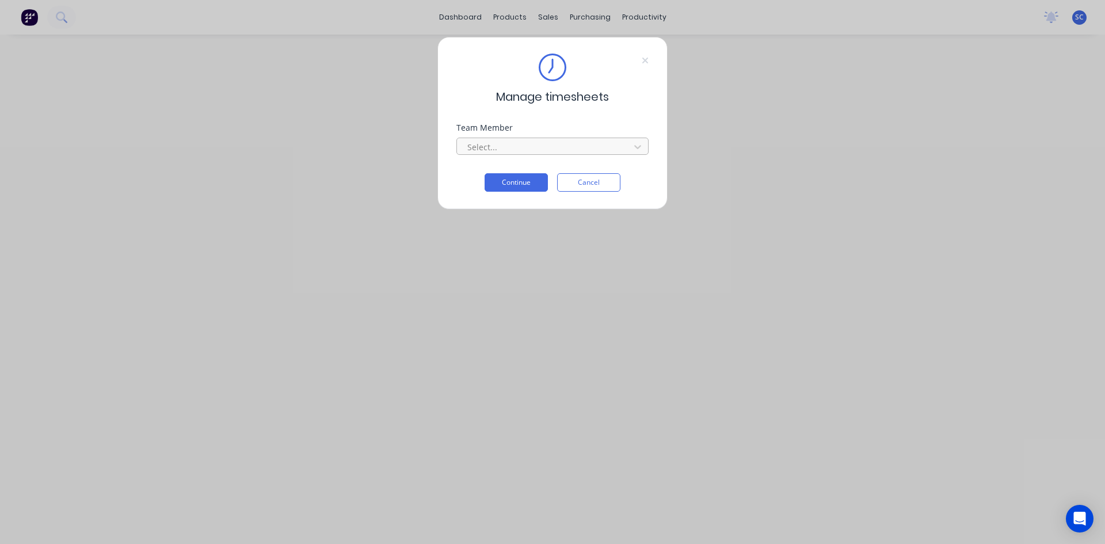
drag, startPoint x: 577, startPoint y: 139, endPoint x: 575, endPoint y: 145, distance: 6.6
click at [577, 139] on div "Select..." at bounding box center [545, 146] width 165 height 17
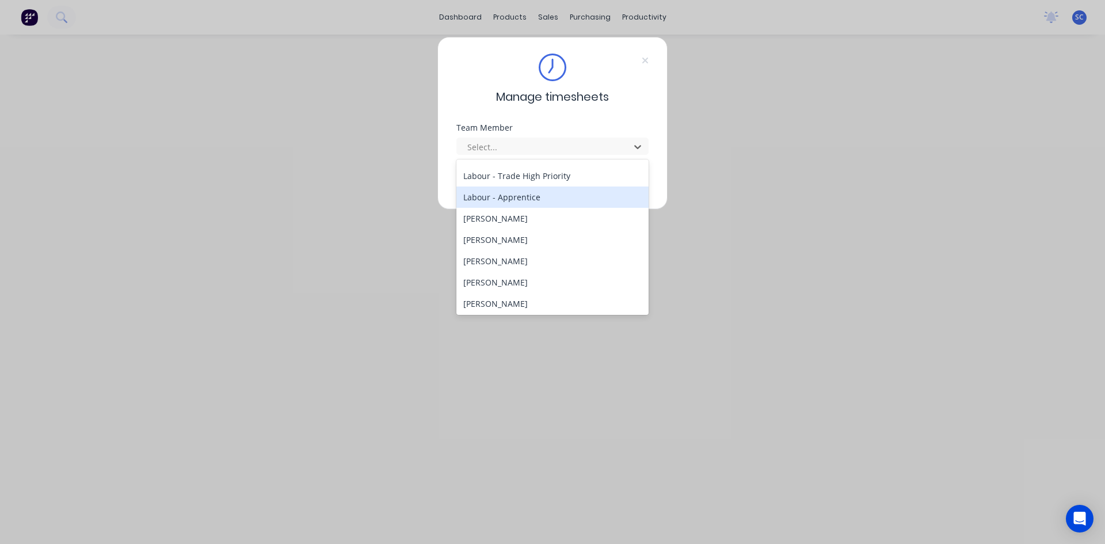
scroll to position [230, 0]
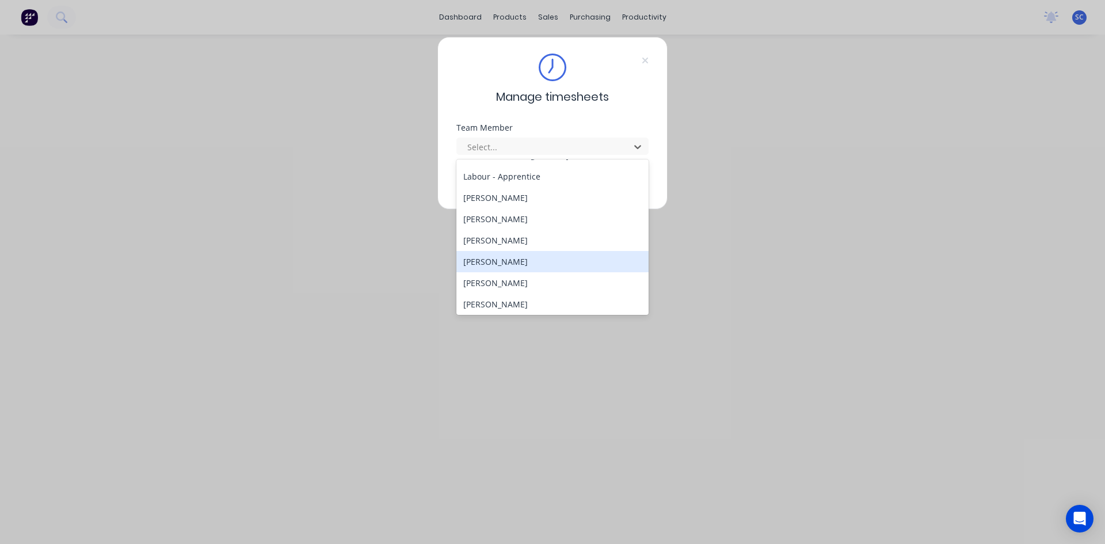
click at [530, 261] on div "[PERSON_NAME]" at bounding box center [552, 261] width 192 height 21
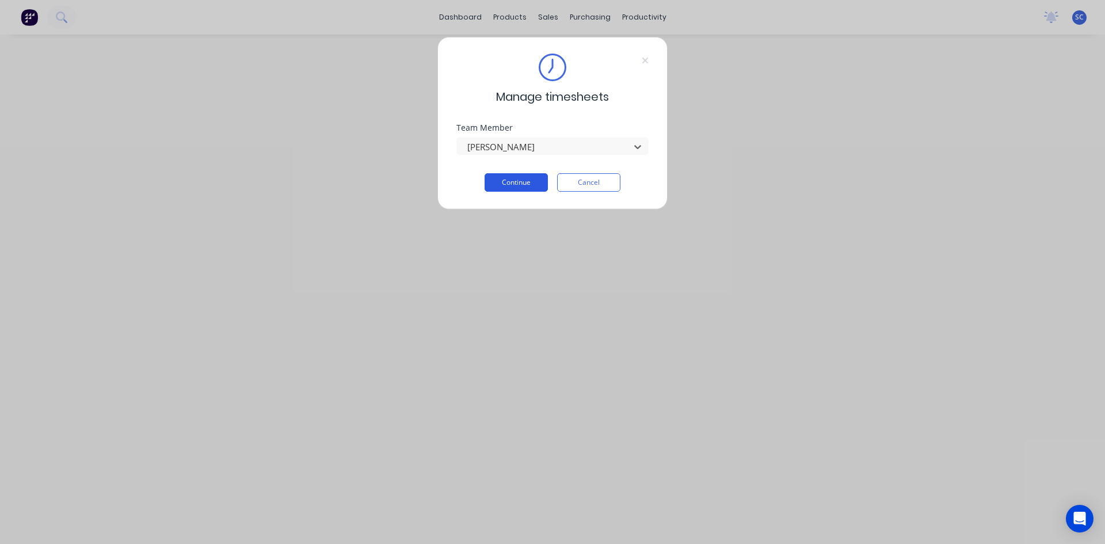
click at [520, 186] on button "Continue" at bounding box center [516, 182] width 63 height 18
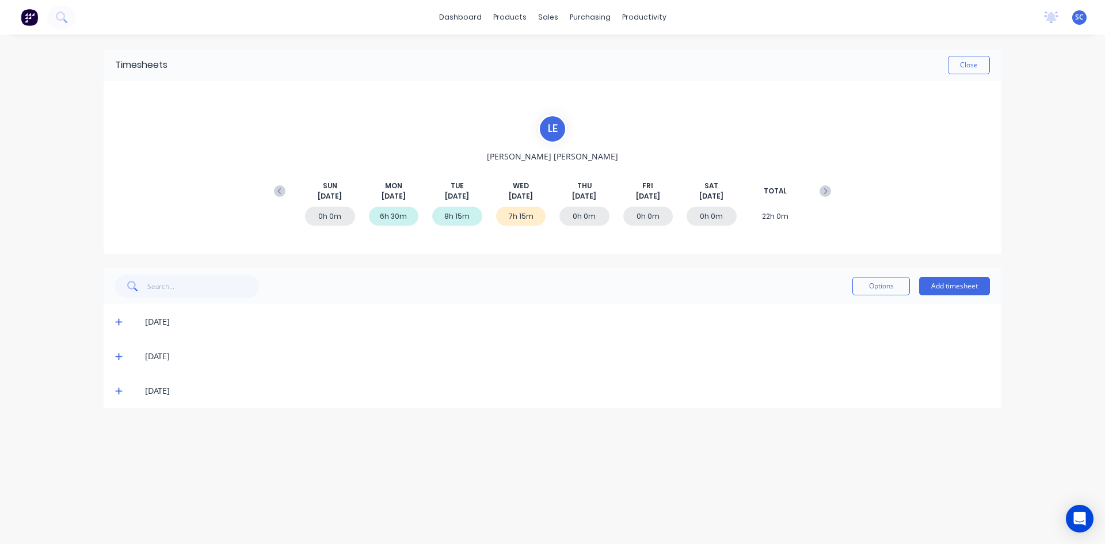
click at [116, 389] on icon at bounding box center [118, 391] width 7 height 8
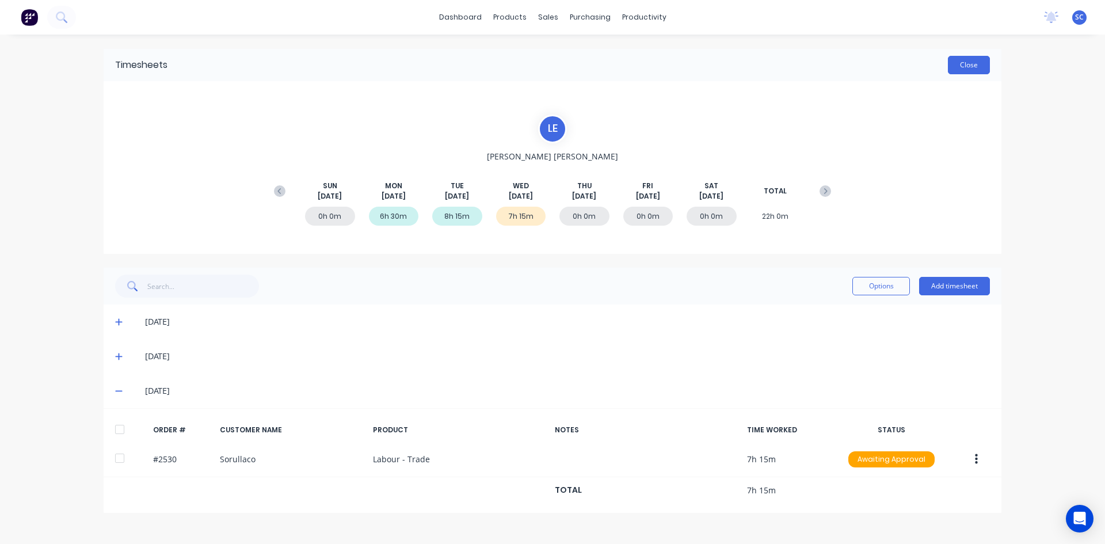
click at [981, 64] on button "Close" at bounding box center [969, 65] width 42 height 18
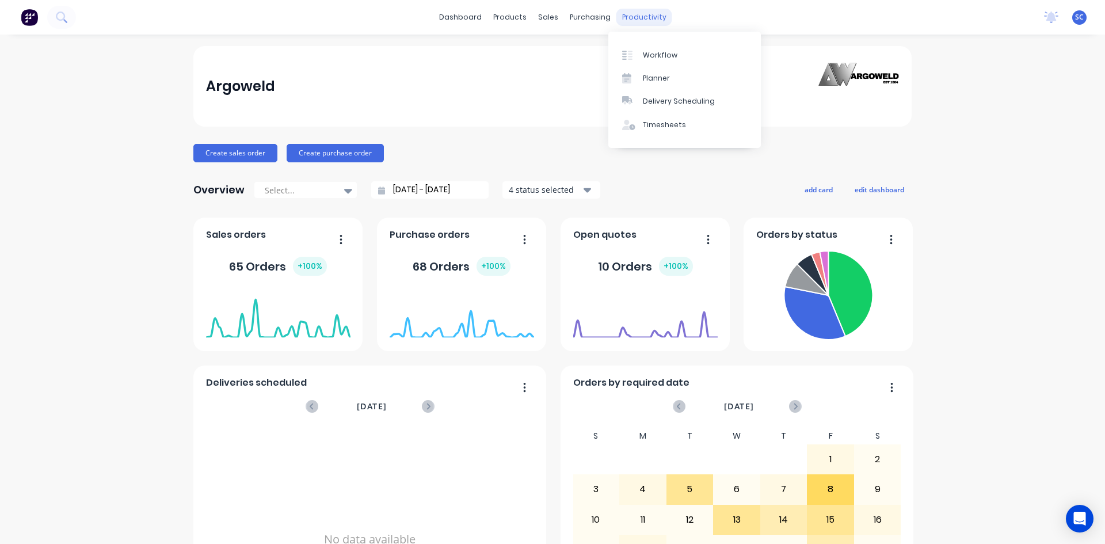
click at [649, 14] on div "productivity" at bounding box center [644, 17] width 56 height 17
click at [676, 121] on div "Timesheets" at bounding box center [664, 125] width 43 height 10
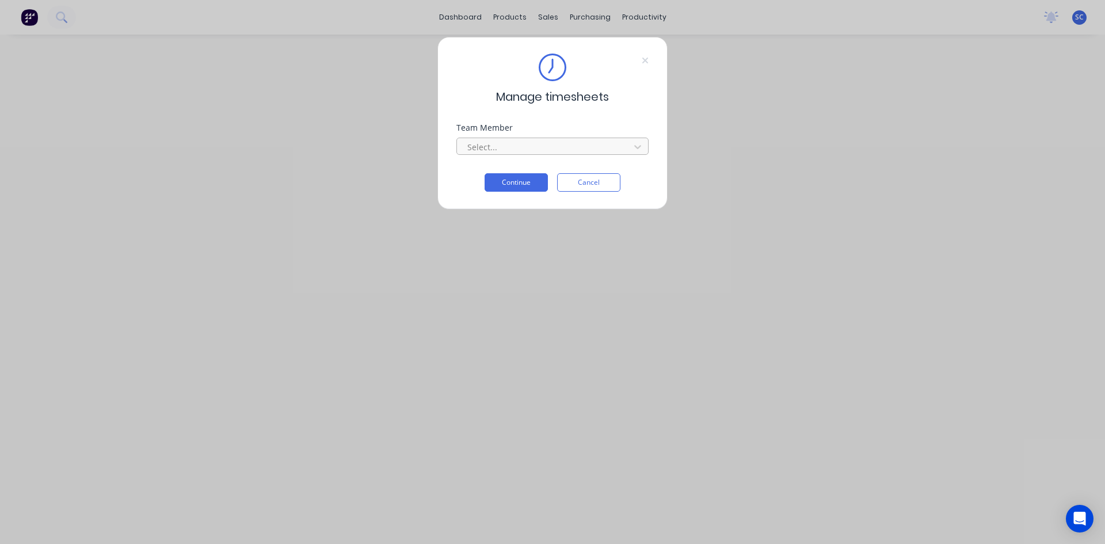
click at [564, 149] on div at bounding box center [545, 147] width 158 height 14
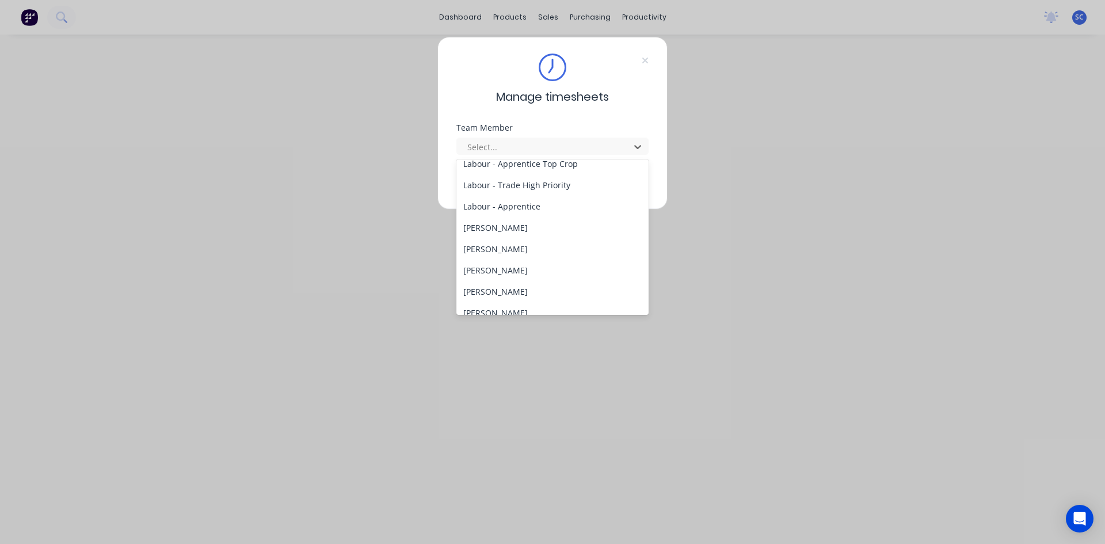
scroll to position [318, 0]
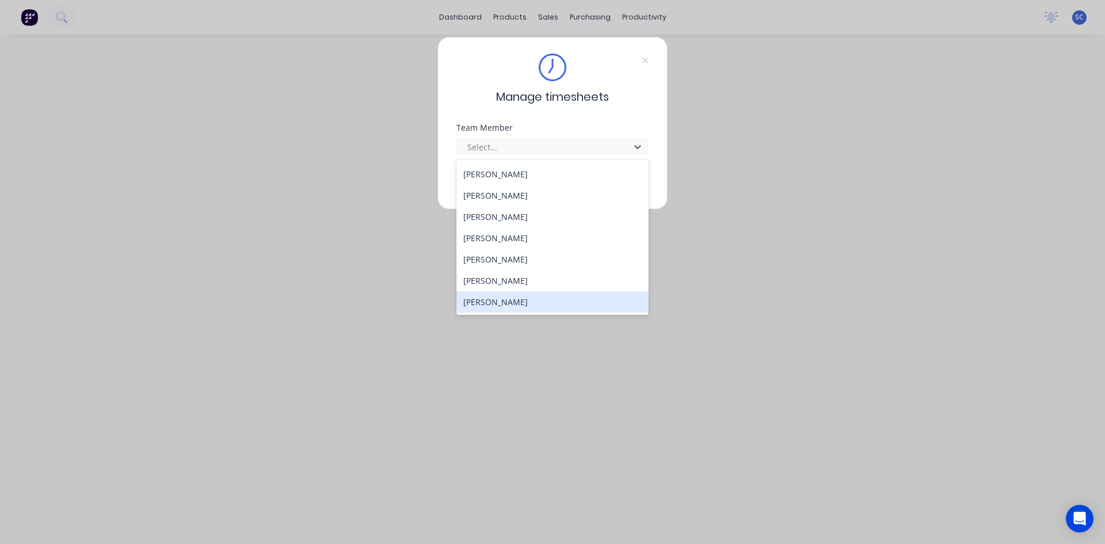
click at [513, 302] on div "[PERSON_NAME]" at bounding box center [552, 301] width 192 height 21
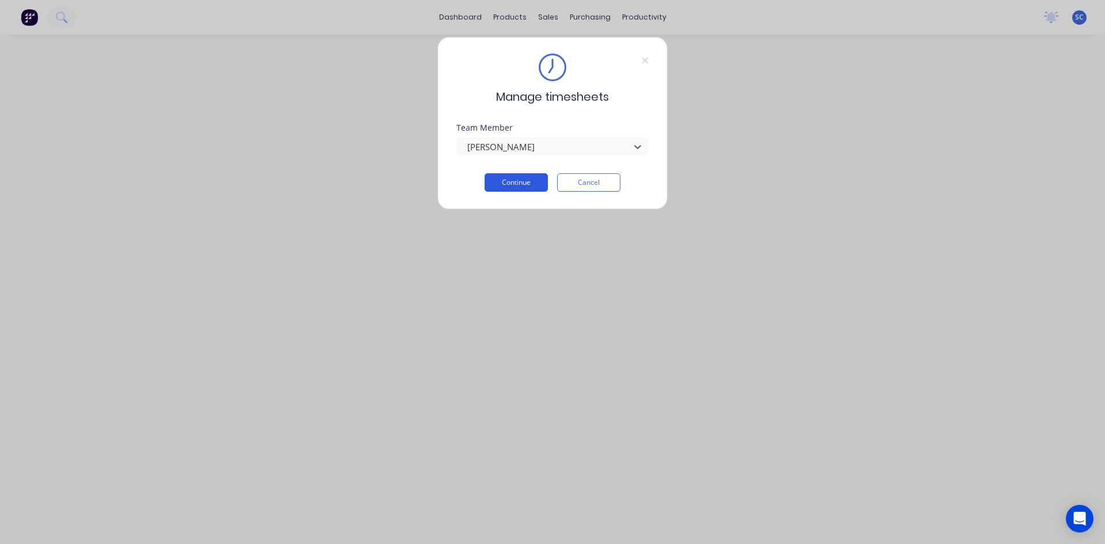
click at [518, 181] on button "Continue" at bounding box center [516, 182] width 63 height 18
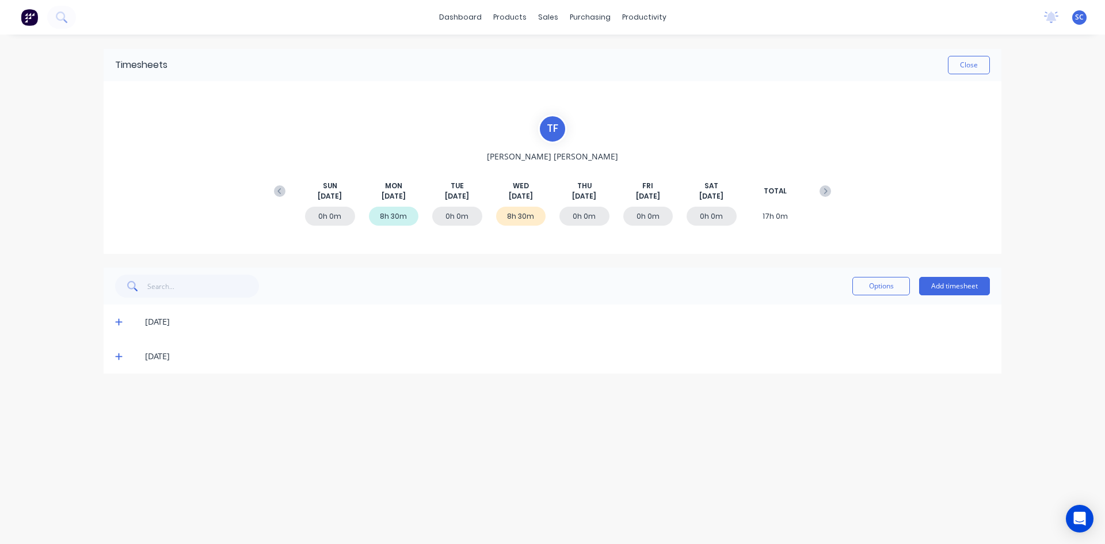
click at [116, 357] on icon at bounding box center [118, 356] width 7 height 8
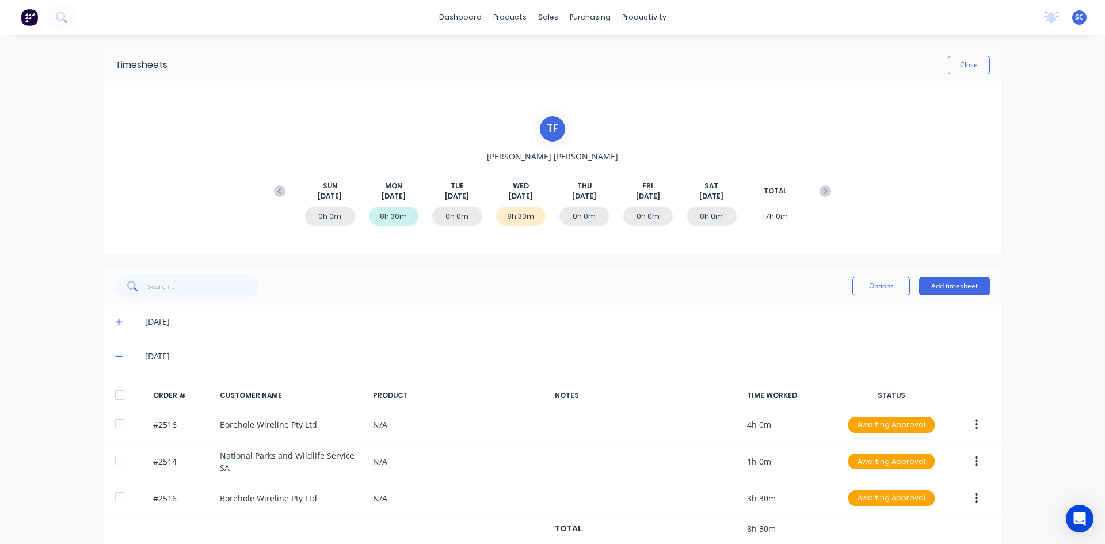
click at [0, 425] on div "dashboard products sales purchasing productivity dashboard products Product Cat…" at bounding box center [552, 272] width 1105 height 544
click at [960, 68] on button "Close" at bounding box center [969, 65] width 42 height 18
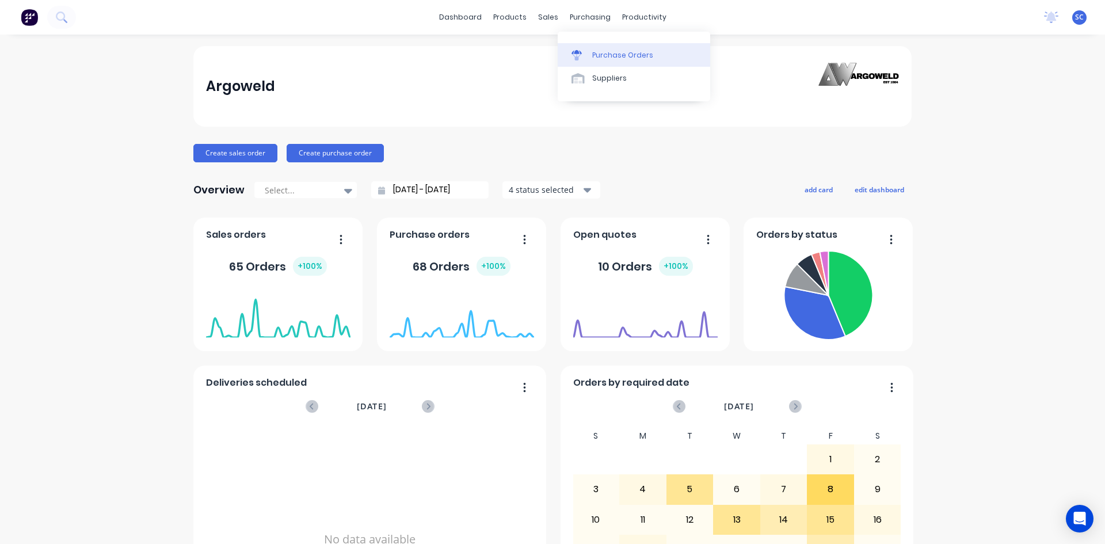
click at [610, 55] on div "Purchase Orders" at bounding box center [622, 55] width 61 height 10
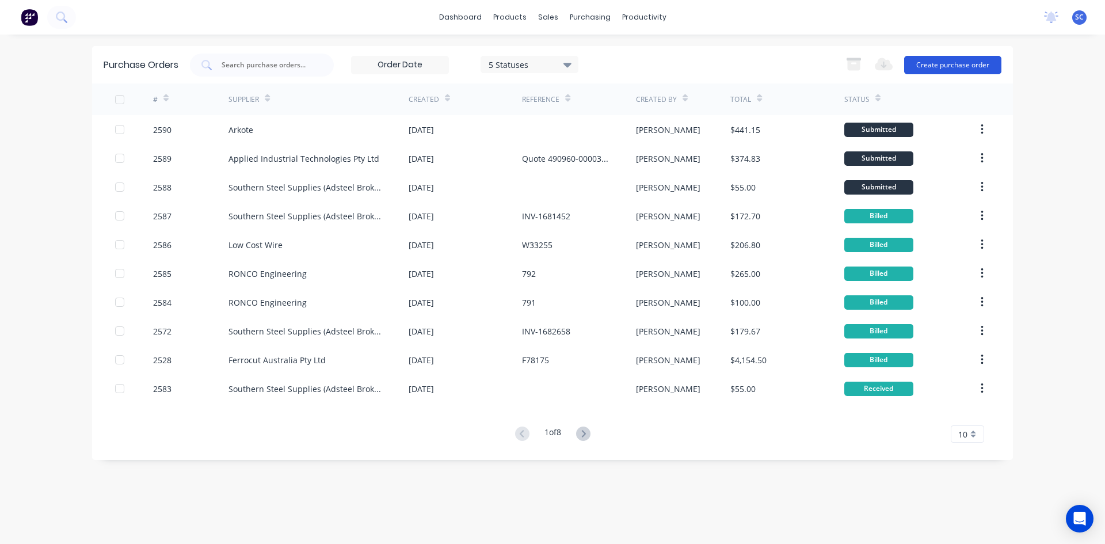
click at [976, 61] on button "Create purchase order" at bounding box center [952, 65] width 97 height 18
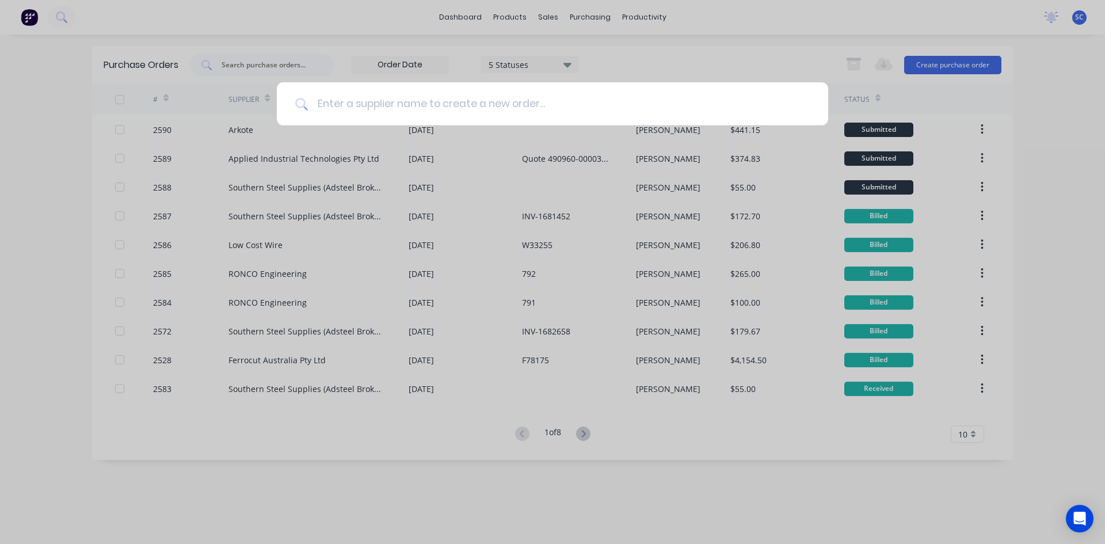
click at [523, 108] on input at bounding box center [559, 103] width 502 height 43
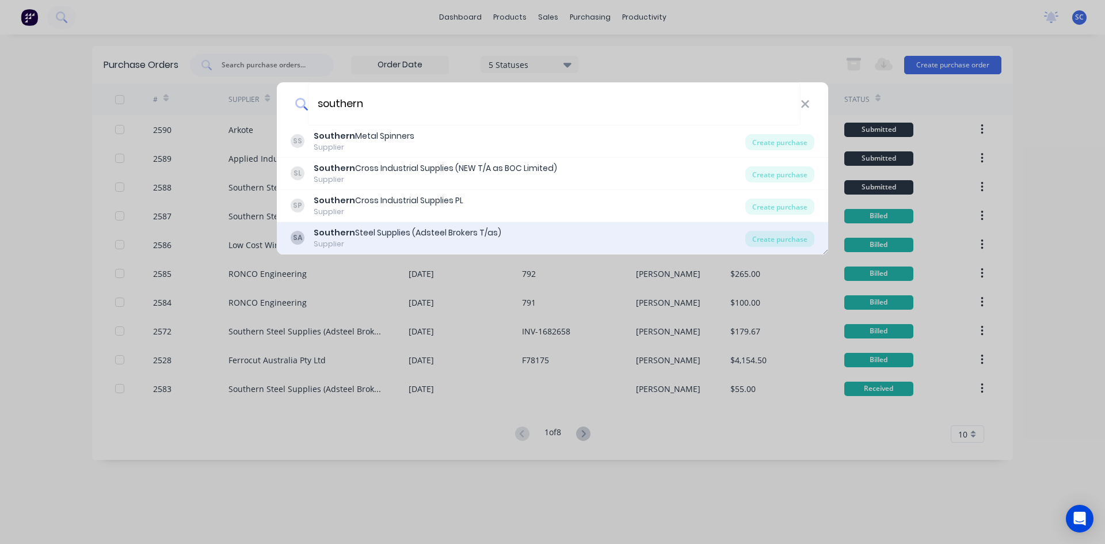
type input "southern"
click at [375, 227] on div "Southern Steel Supplies (Adsteel Brokers T/as)" at bounding box center [408, 233] width 188 height 12
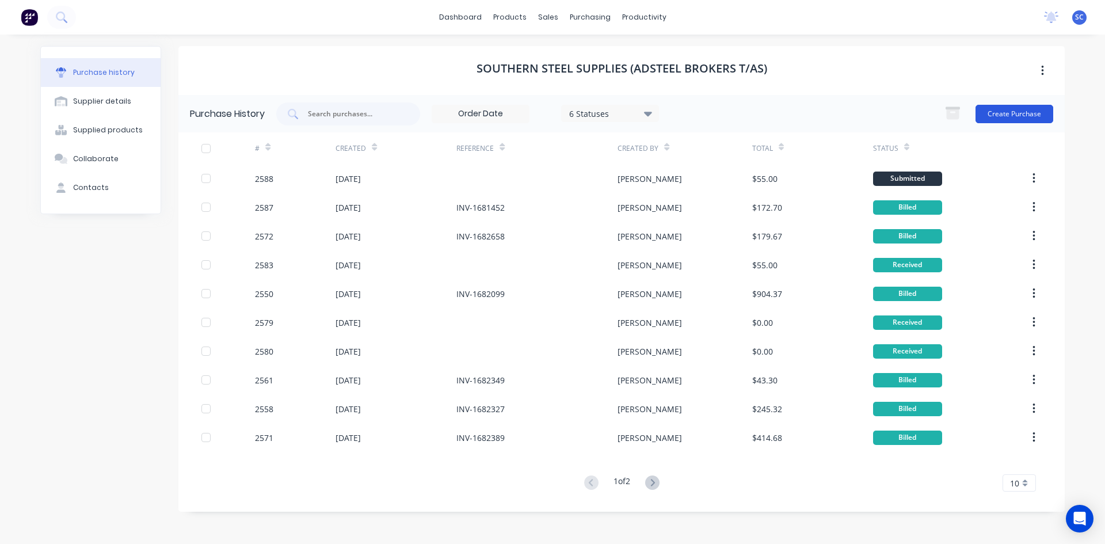
click at [1013, 110] on button "Create Purchase" at bounding box center [1015, 114] width 78 height 18
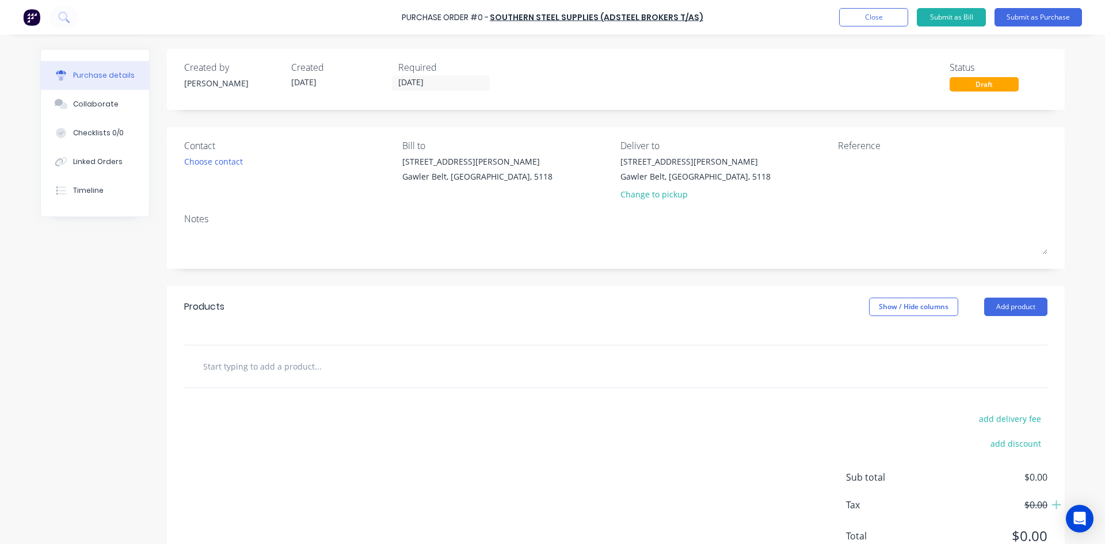
click at [264, 373] on input "text" at bounding box center [318, 366] width 230 height 23
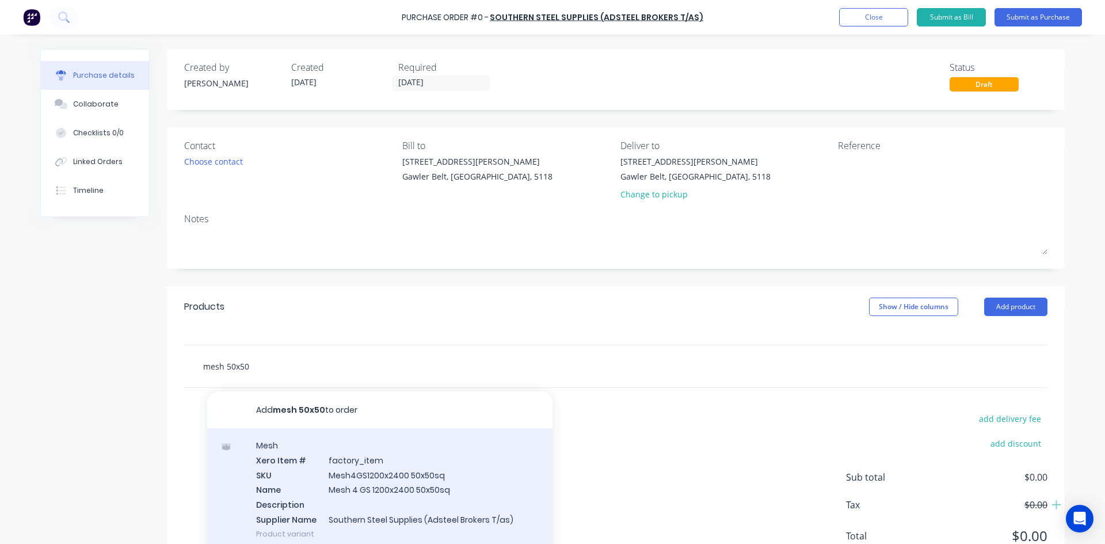
scroll to position [55, 0]
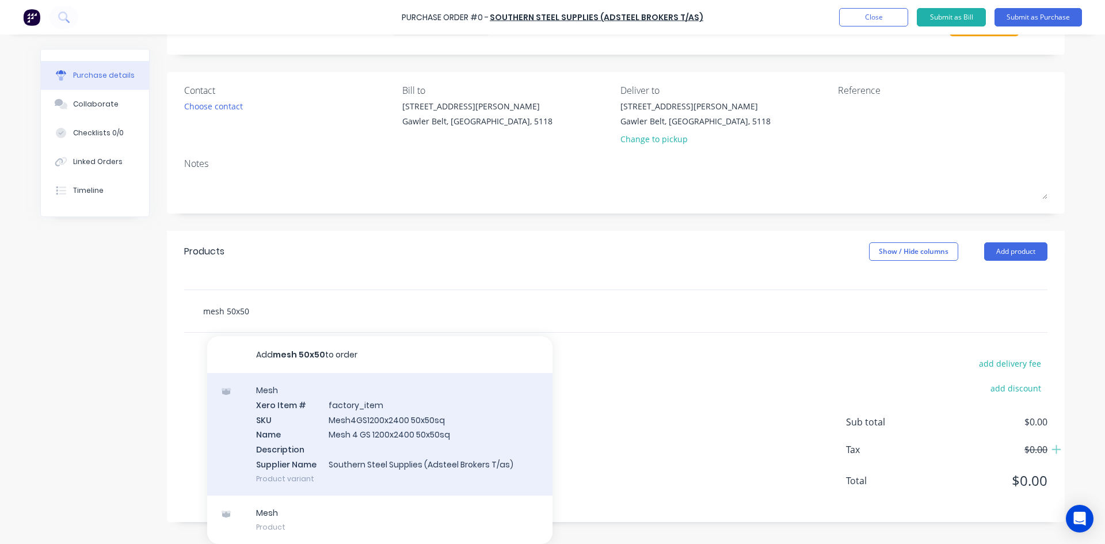
type input "mesh 50x50"
click at [341, 433] on div "Mesh Xero Item # factory_item SKU Mesh4GS1200x2400 50x50sq Name Mesh 4 GS 1200x…" at bounding box center [379, 434] width 345 height 123
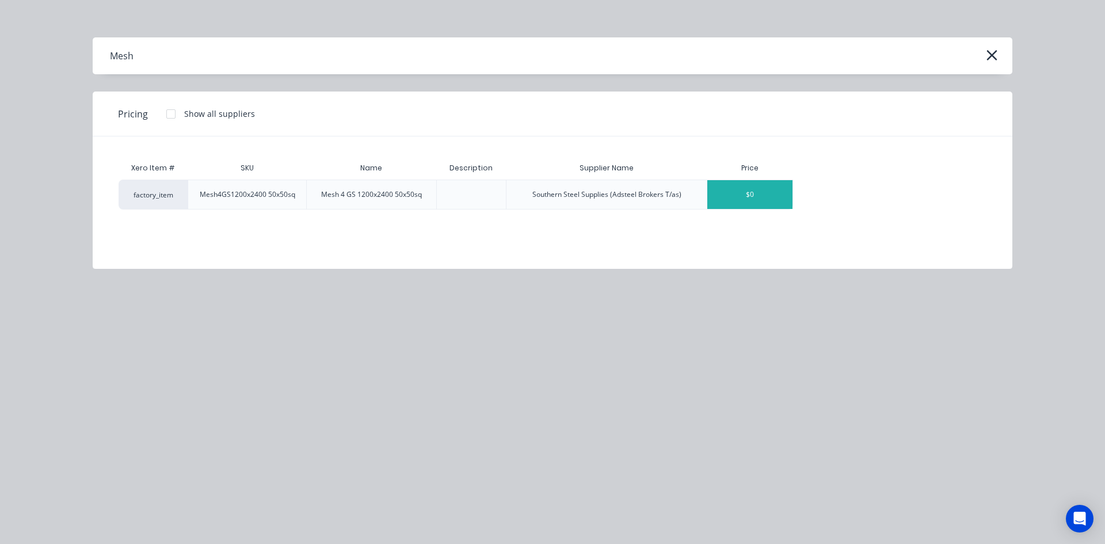
click at [742, 193] on div "$0" at bounding box center [749, 194] width 85 height 29
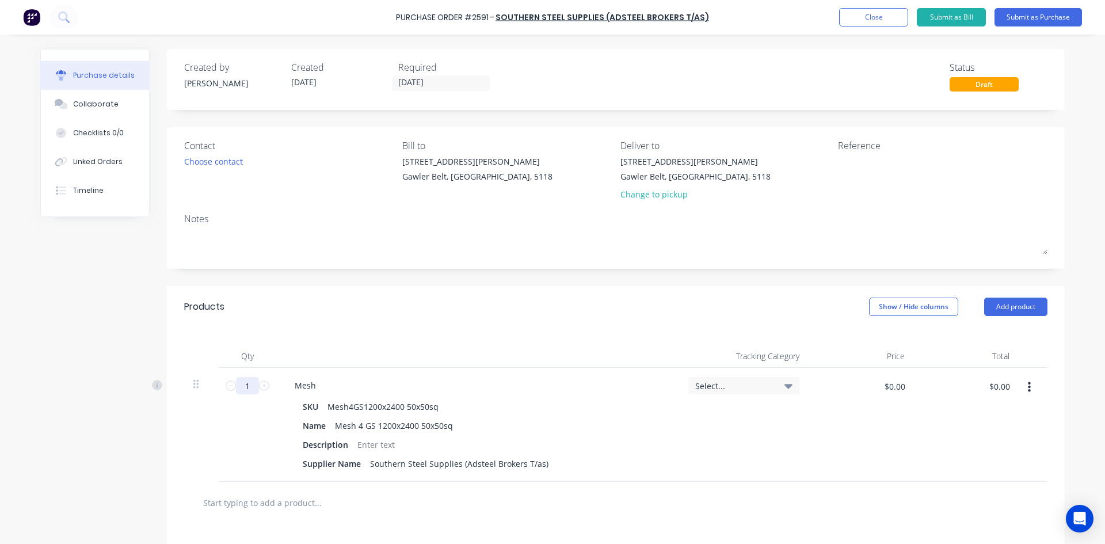
click at [249, 390] on input "1" at bounding box center [247, 385] width 23 height 17
type input "2.88"
click at [390, 447] on div at bounding box center [376, 444] width 47 height 17
click at [1040, 14] on button "Submit as Purchase" at bounding box center [1038, 17] width 87 height 18
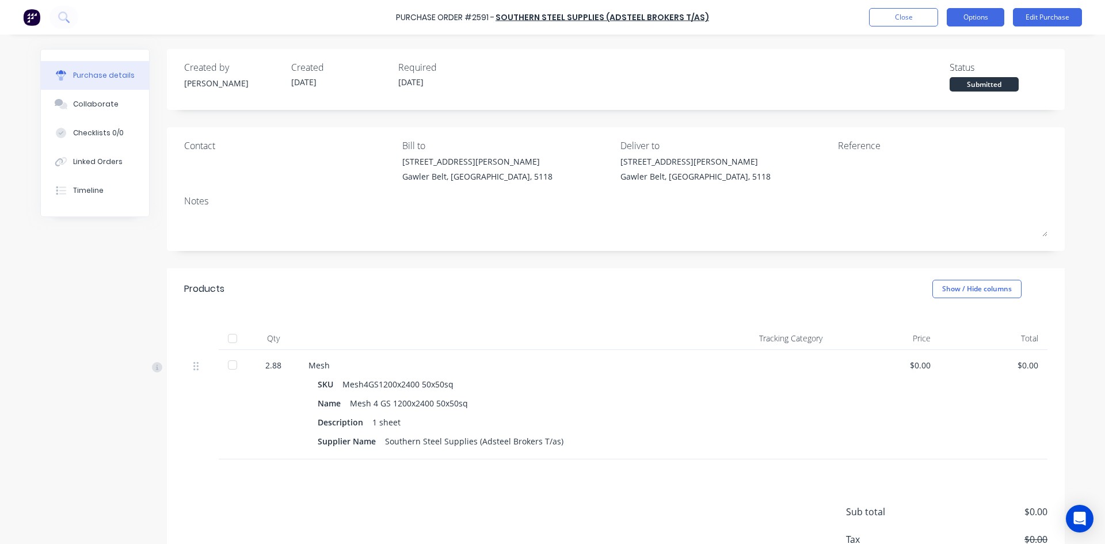
click at [964, 16] on button "Options" at bounding box center [976, 17] width 58 height 18
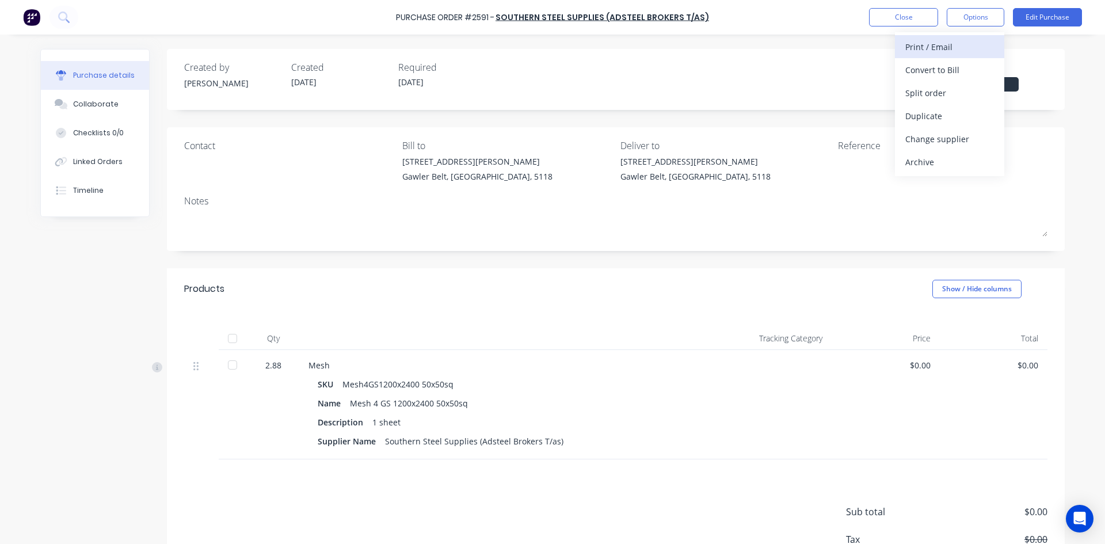
click at [960, 48] on div "Print / Email" at bounding box center [949, 47] width 89 height 17
click at [947, 94] on div "Without pricing" at bounding box center [949, 93] width 89 height 17
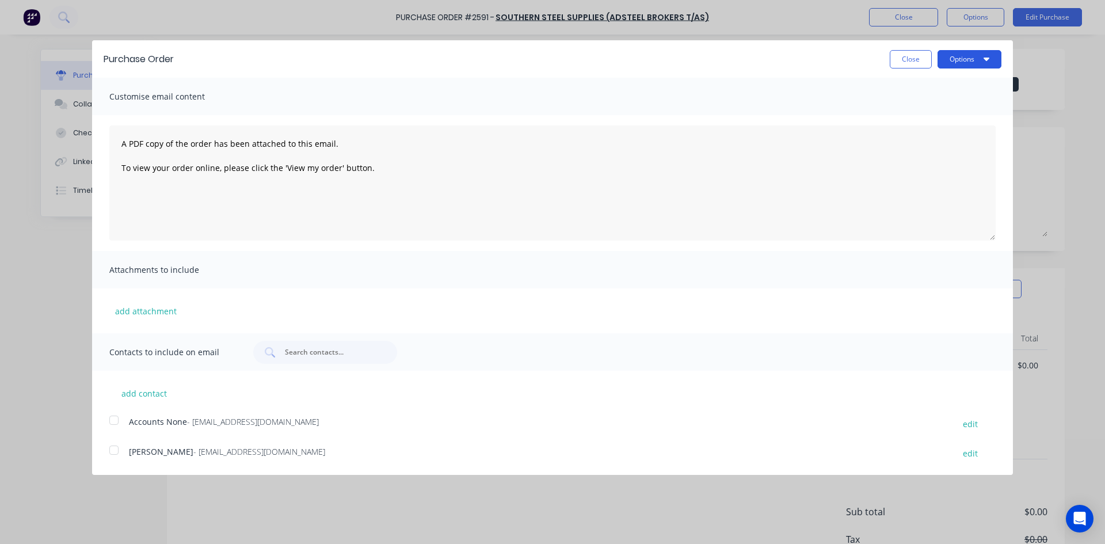
click at [962, 56] on button "Options" at bounding box center [970, 59] width 64 height 18
click at [933, 86] on div "Print" at bounding box center [947, 88] width 89 height 17
